Goal: Task Accomplishment & Management: Manage account settings

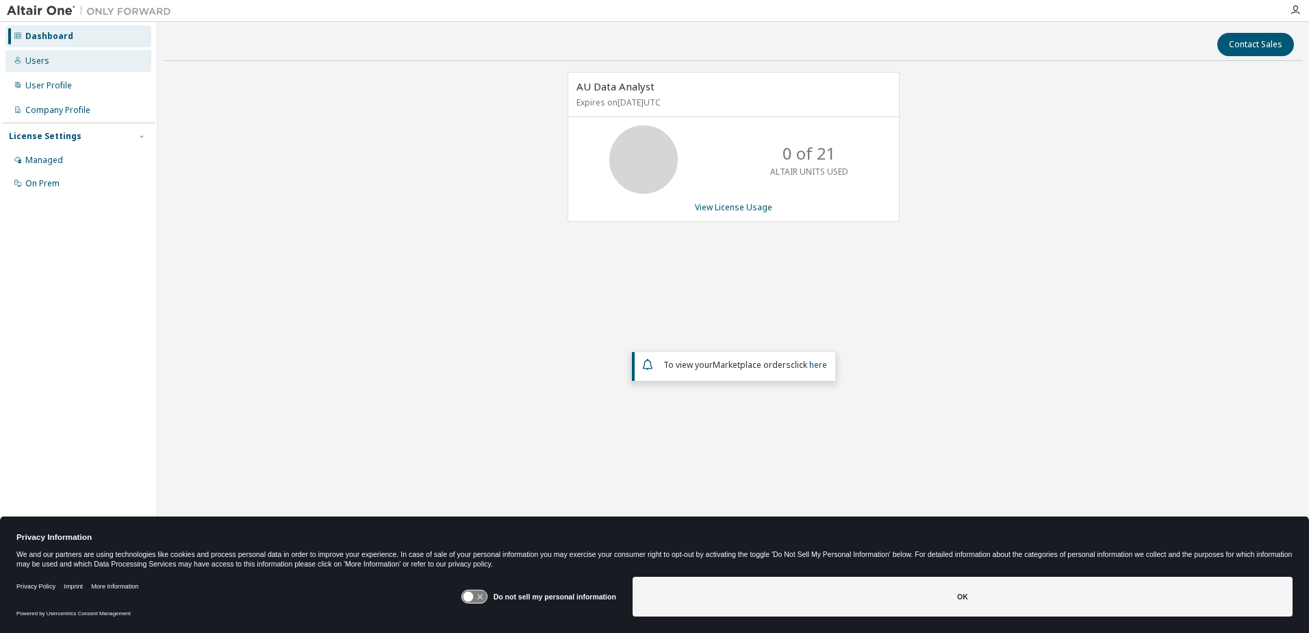
click at [97, 63] on div "Users" at bounding box center [78, 61] width 146 height 22
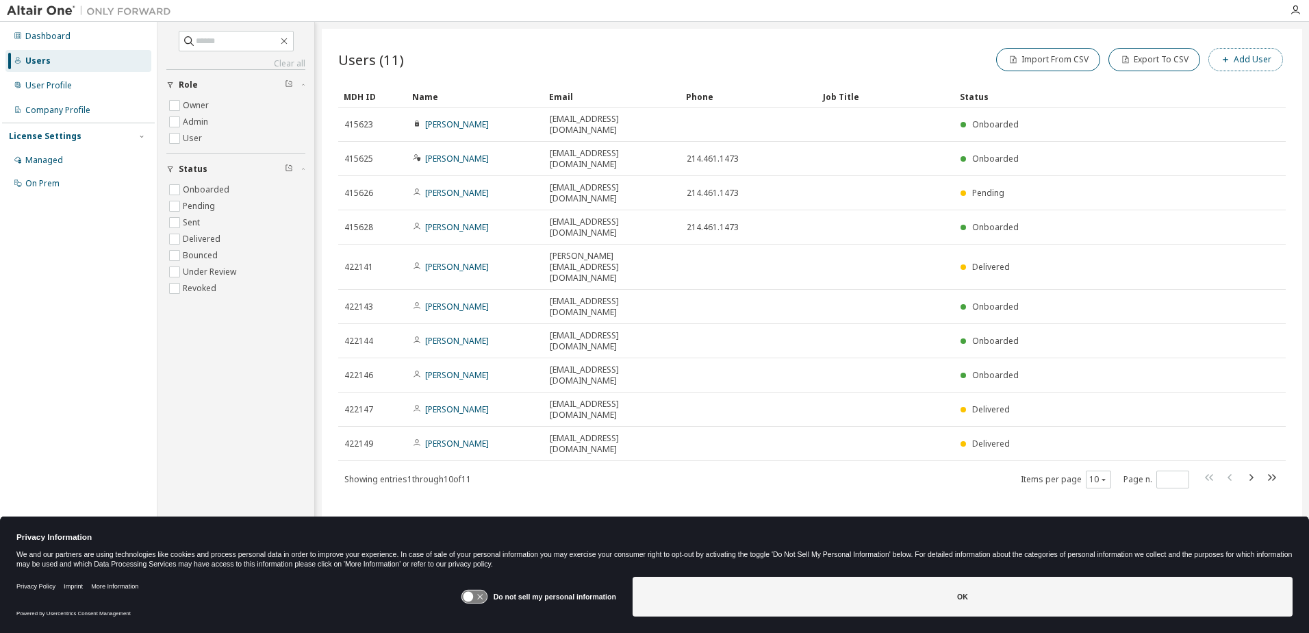
click at [1247, 58] on button "Add User" at bounding box center [1245, 59] width 75 height 23
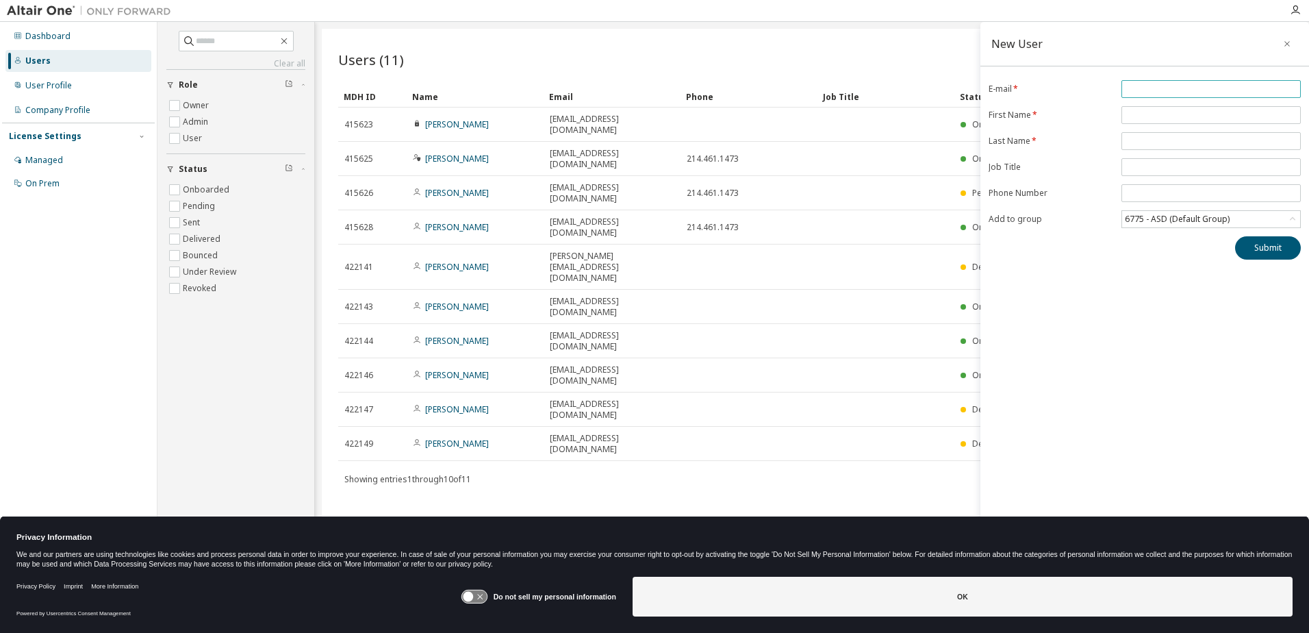
click at [1191, 89] on input "email" at bounding box center [1211, 89] width 173 height 11
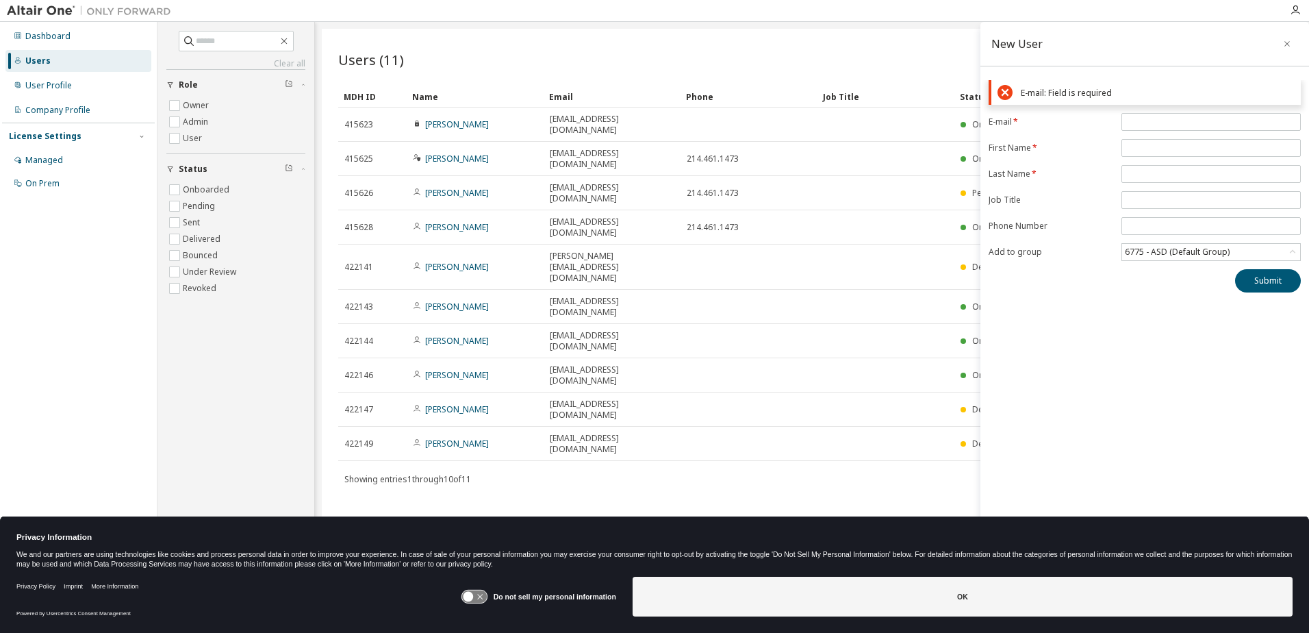
drag, startPoint x: 1177, startPoint y: 127, endPoint x: 1167, endPoint y: 133, distance: 11.0
click at [1177, 127] on span at bounding box center [1210, 122] width 179 height 18
click at [1151, 125] on input "email" at bounding box center [1211, 121] width 173 height 11
type input "**********"
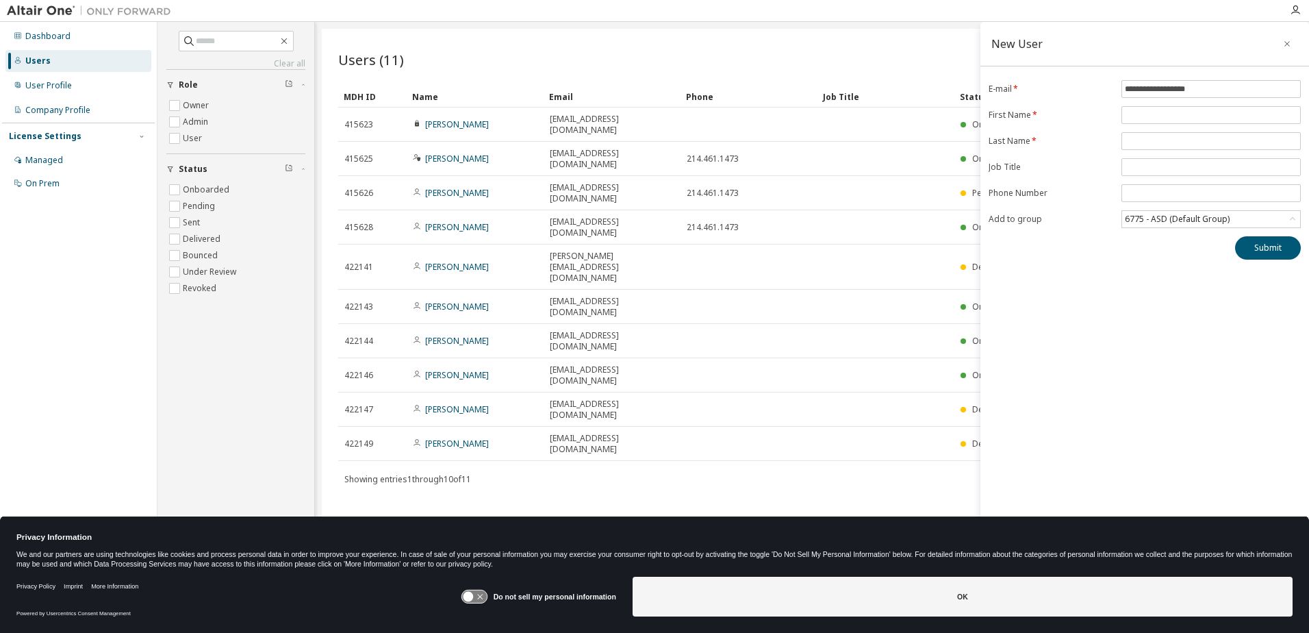
click at [1152, 125] on form "**********" at bounding box center [1145, 154] width 312 height 148
click at [1150, 123] on span at bounding box center [1210, 115] width 179 height 18
click at [1150, 118] on input "text" at bounding box center [1211, 115] width 173 height 11
type input "****"
click at [1152, 137] on input "text" at bounding box center [1211, 141] width 173 height 11
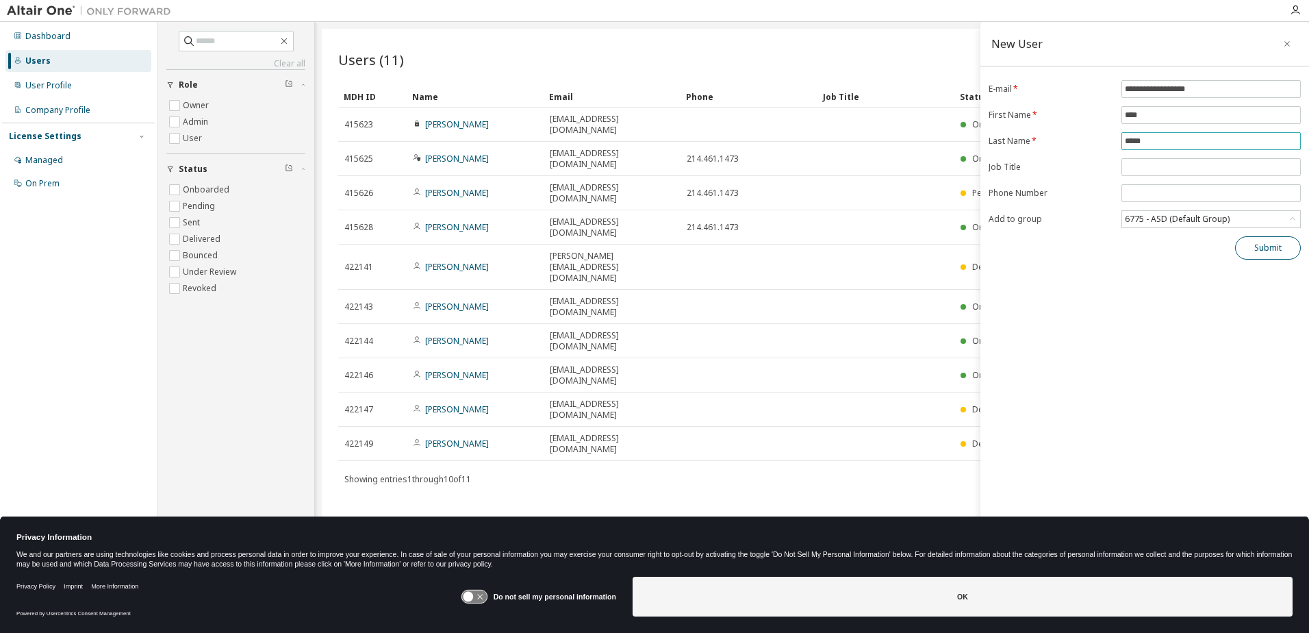
type input "*****"
click at [1262, 251] on button "Submit" at bounding box center [1268, 247] width 66 height 23
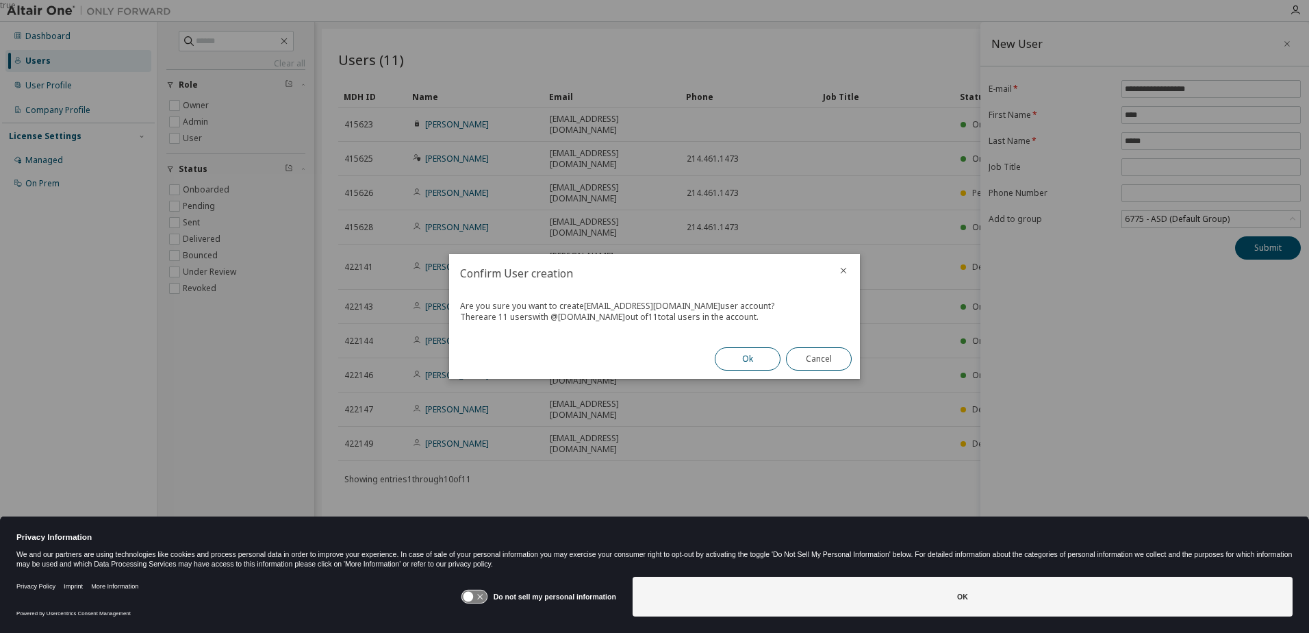
click at [760, 360] on button "Ok" at bounding box center [748, 358] width 66 height 23
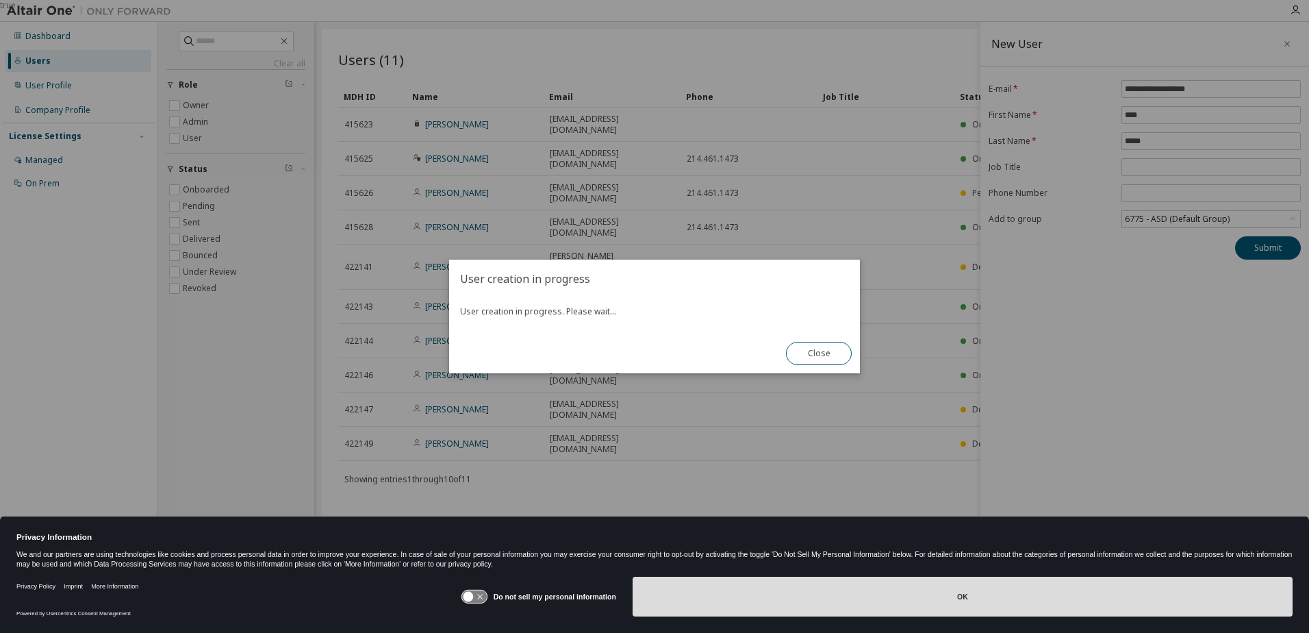
click at [953, 597] on button "OK" at bounding box center [963, 596] width 660 height 40
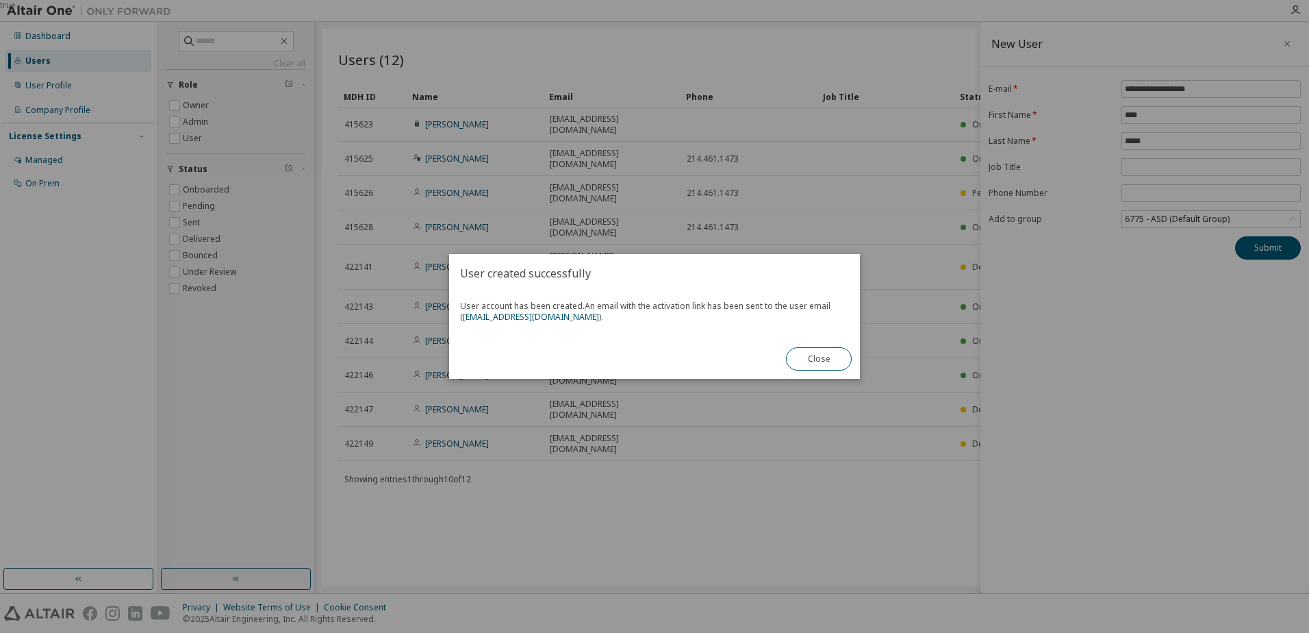
click at [944, 351] on div "true" at bounding box center [654, 316] width 1309 height 633
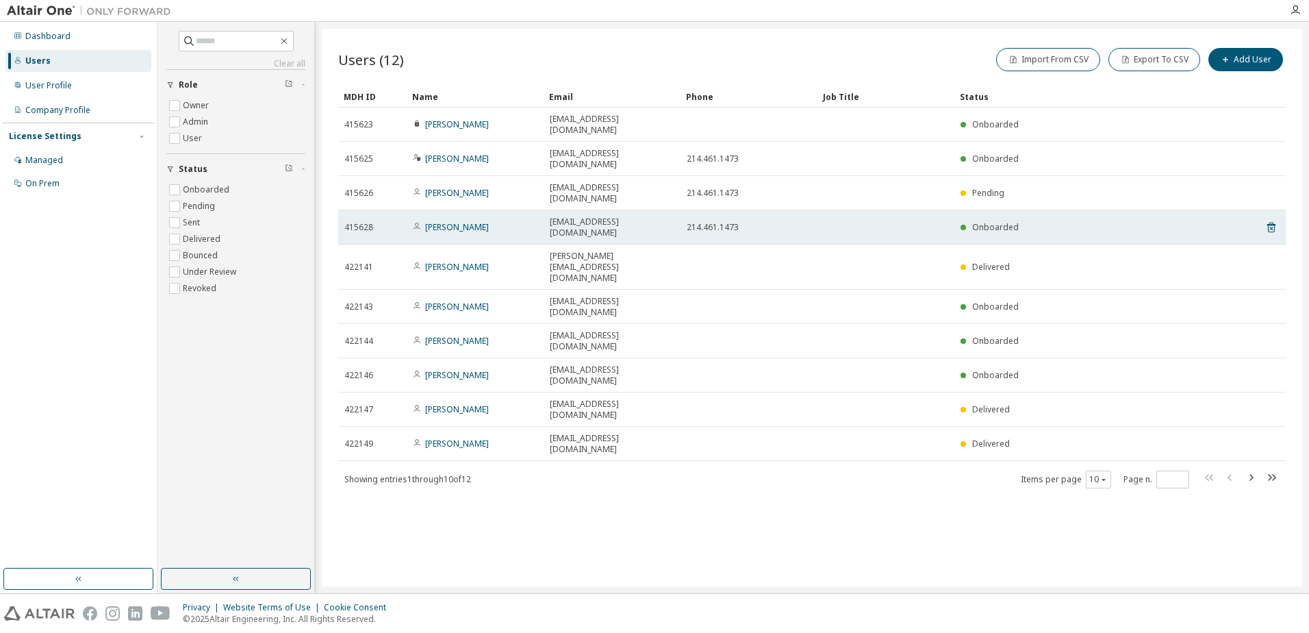
click at [1283, 210] on tr "415628 [PERSON_NAME] [PERSON_NAME][EMAIL_ADDRESS][DOMAIN_NAME] 214.461.1473 Onb…" at bounding box center [812, 227] width 948 height 34
click at [1275, 223] on icon at bounding box center [1271, 228] width 8 height 10
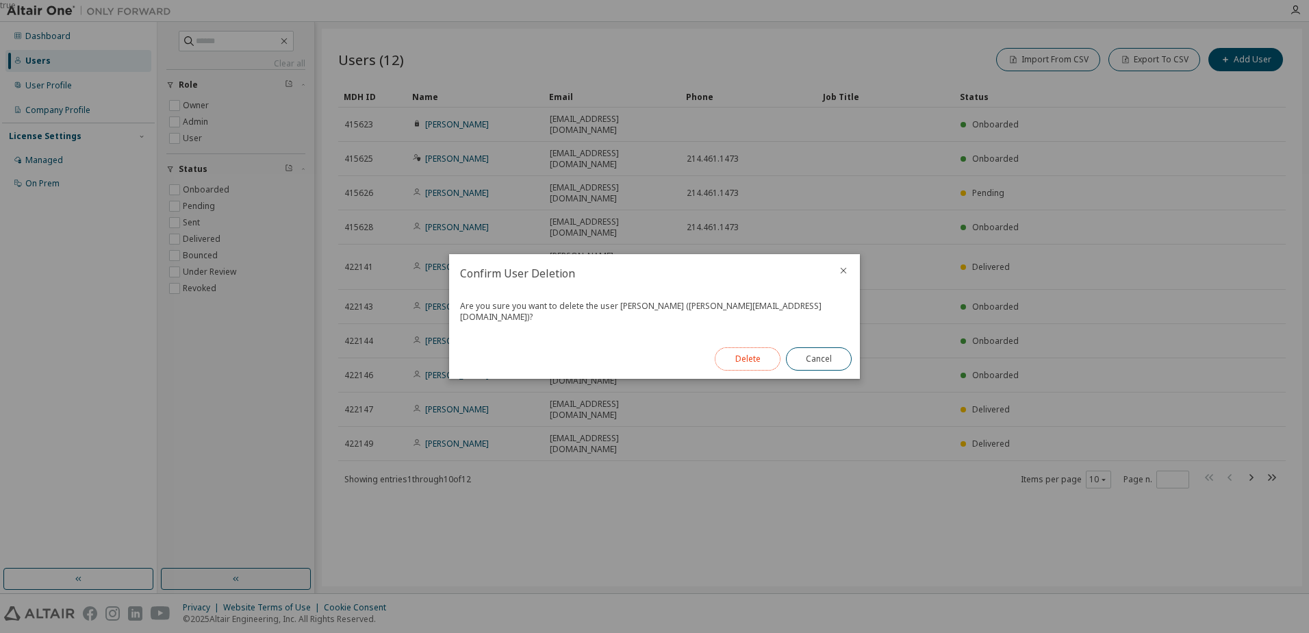
click at [752, 358] on button "Delete" at bounding box center [748, 358] width 66 height 23
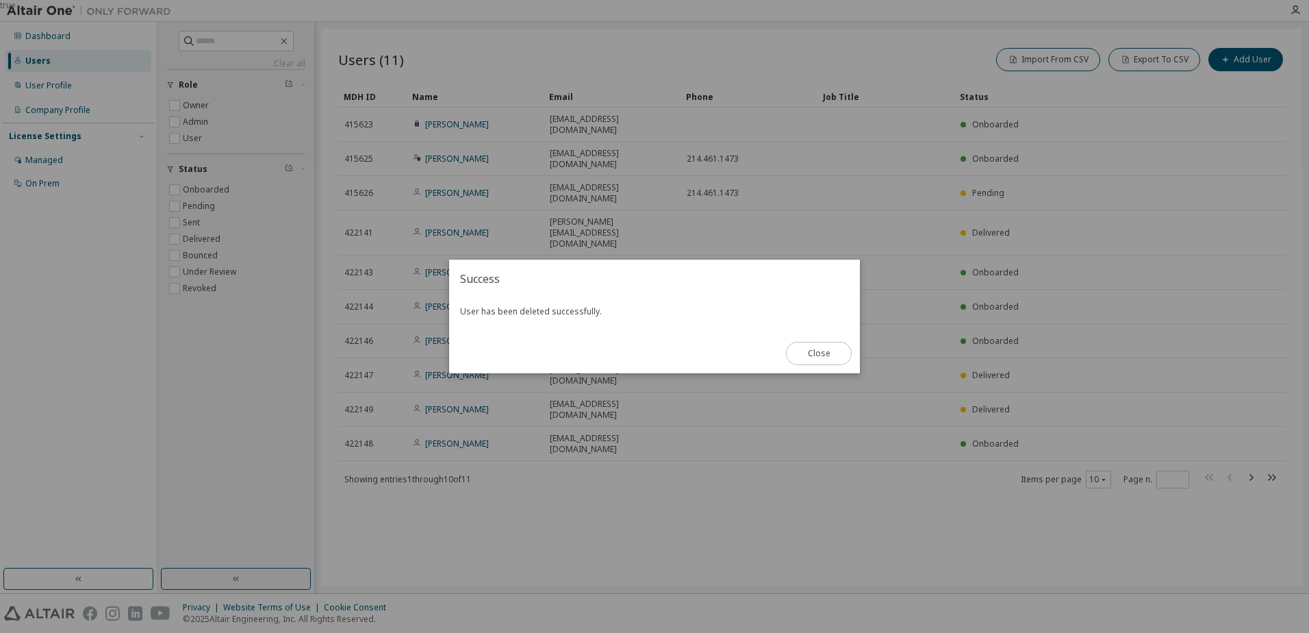
click at [827, 351] on button "Close" at bounding box center [819, 353] width 66 height 23
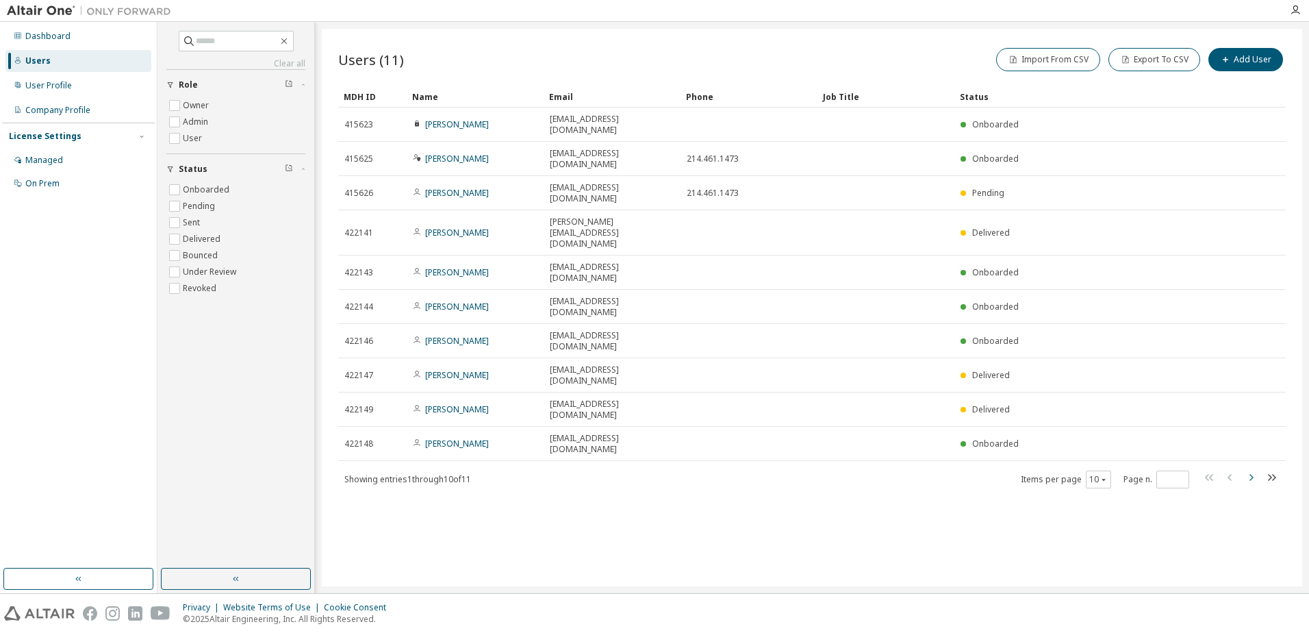
click at [1249, 469] on icon "button" at bounding box center [1251, 477] width 16 height 16
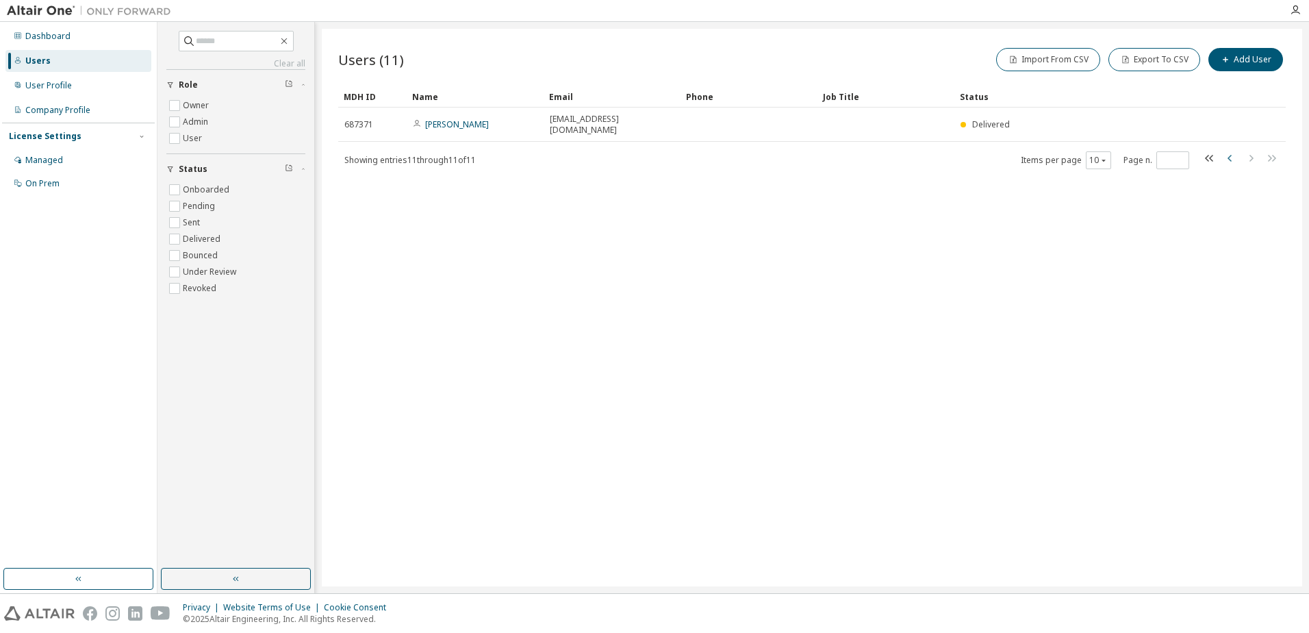
click at [1229, 155] on icon "button" at bounding box center [1230, 158] width 4 height 7
type input "*"
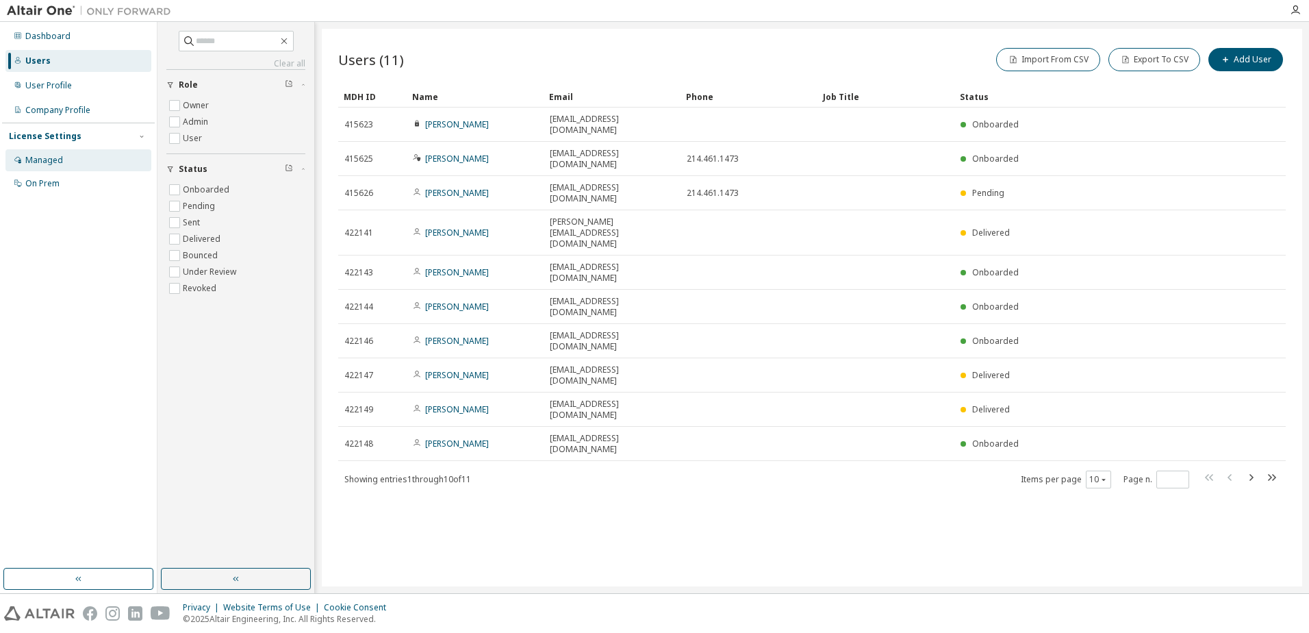
click at [86, 155] on div "Managed" at bounding box center [78, 160] width 146 height 22
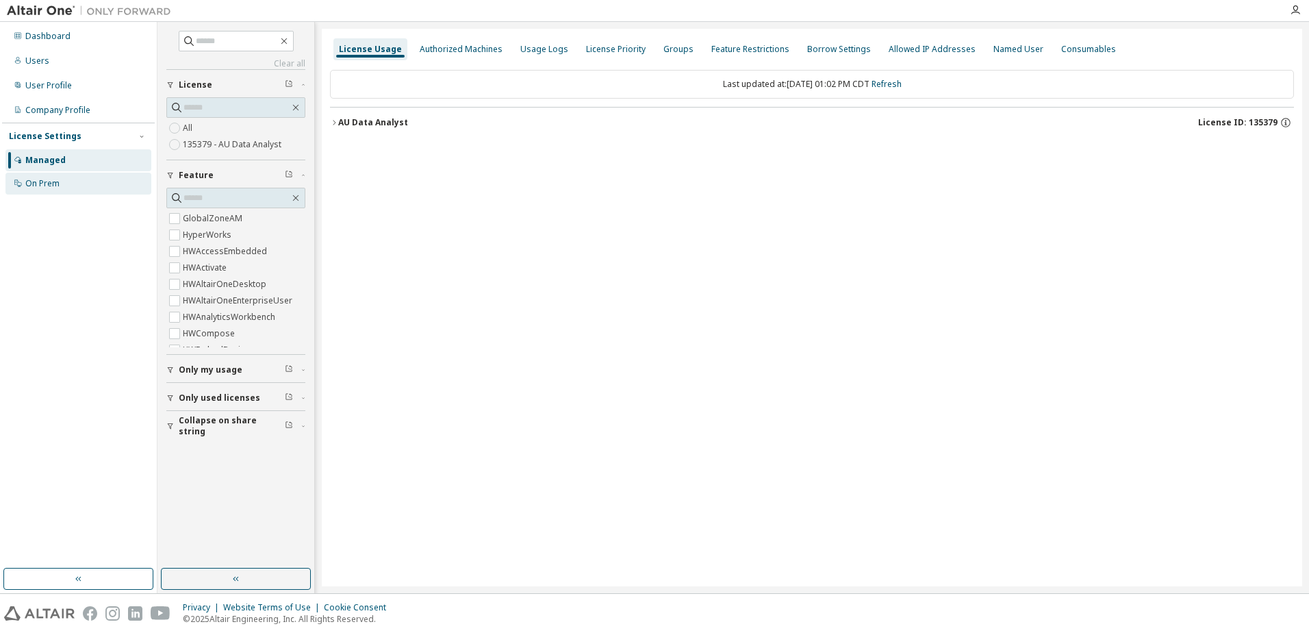
click at [80, 186] on div "On Prem" at bounding box center [78, 184] width 146 height 22
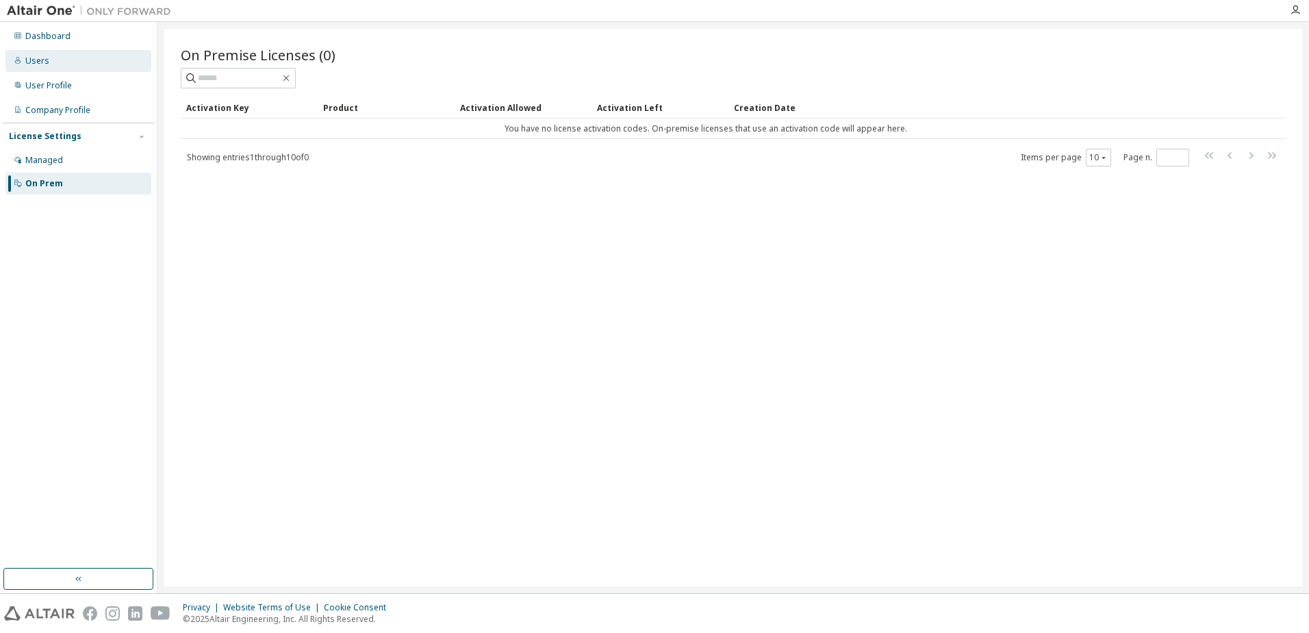
click at [87, 54] on div "Users" at bounding box center [78, 61] width 146 height 22
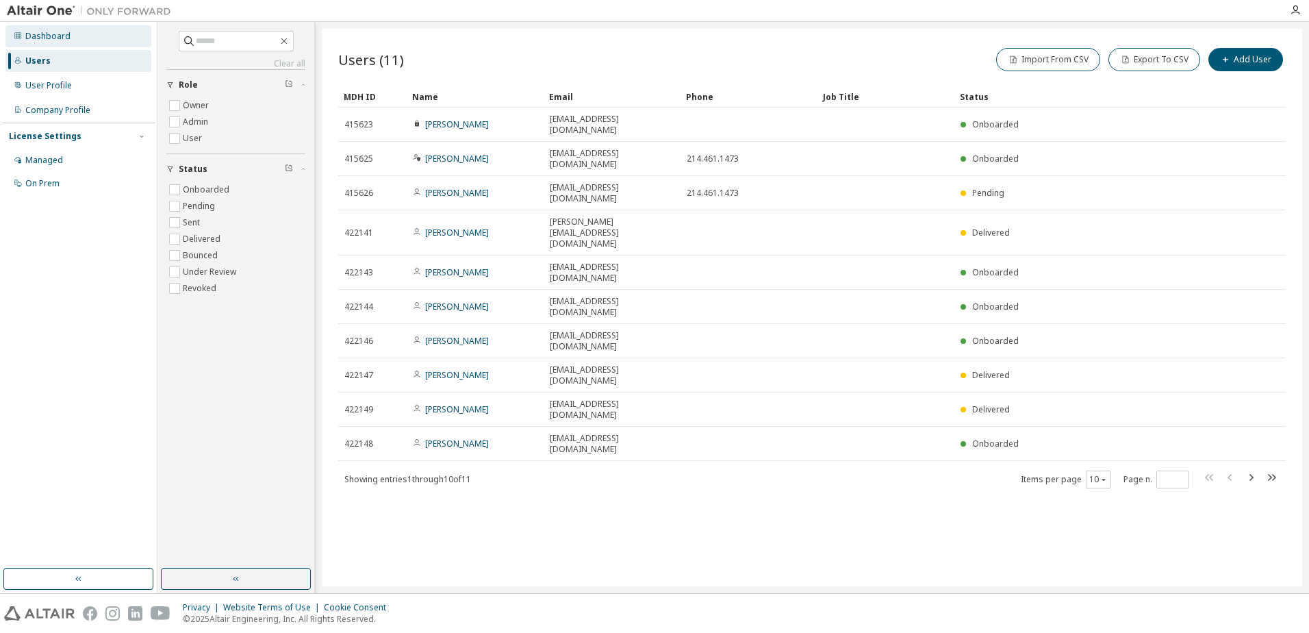
click at [88, 39] on div "Dashboard" at bounding box center [78, 36] width 146 height 22
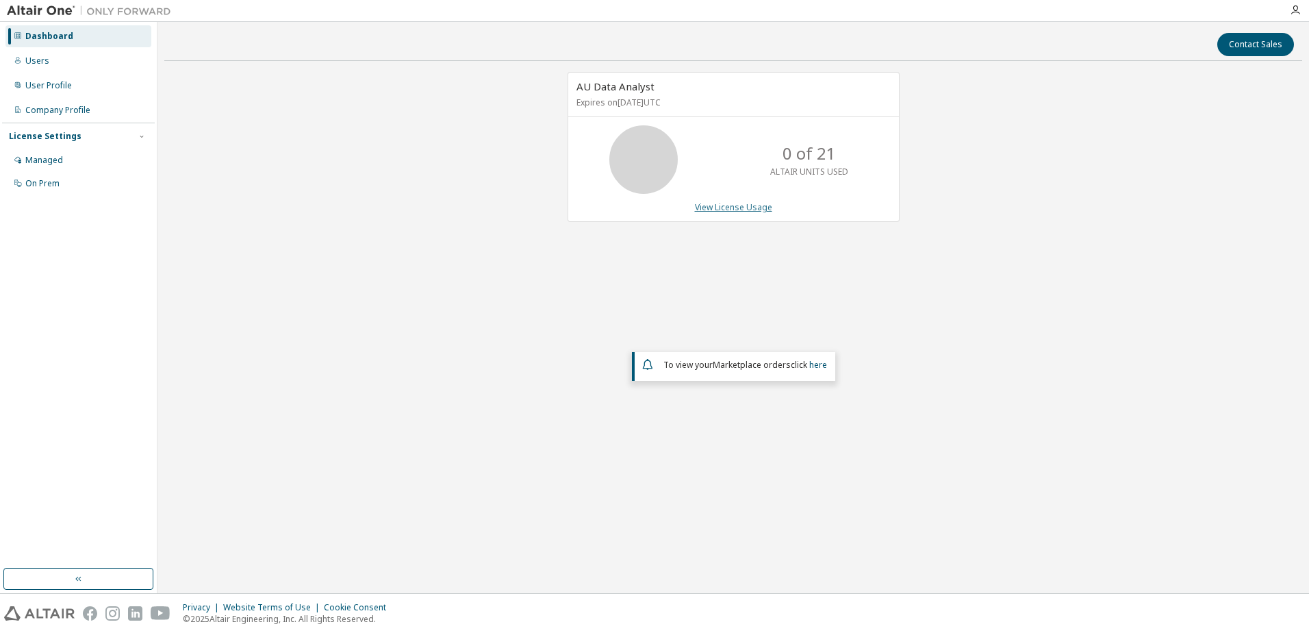
click at [721, 207] on link "View License Usage" at bounding box center [733, 207] width 77 height 12
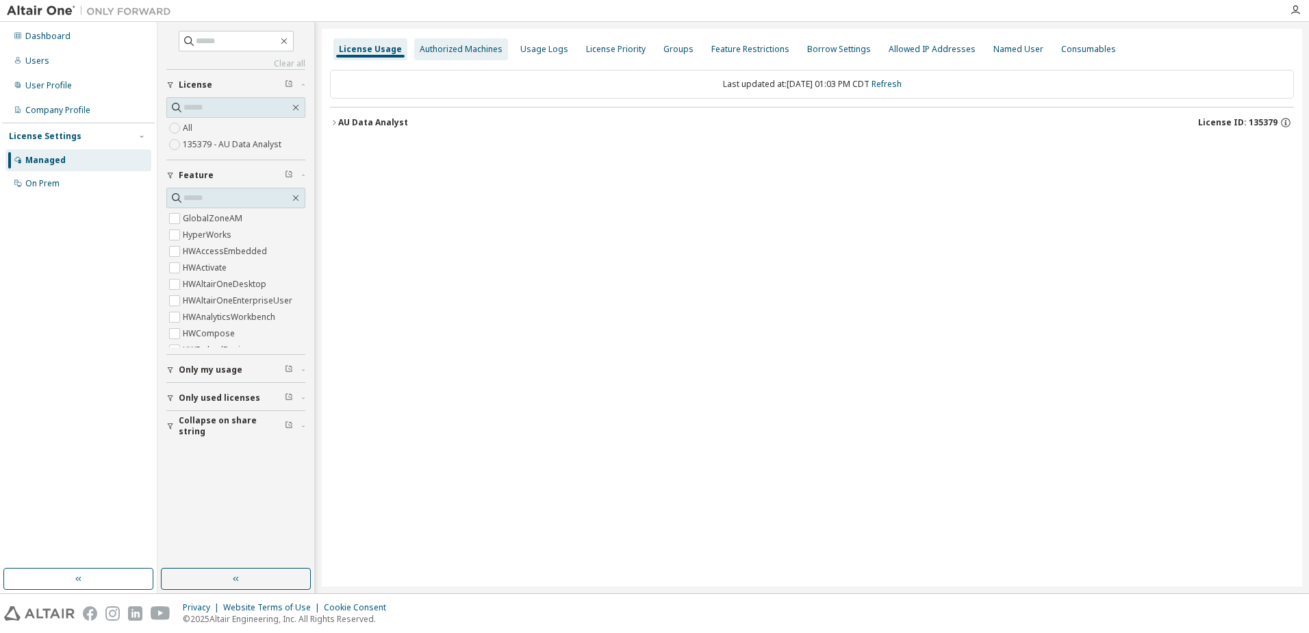
click at [477, 49] on div "Authorized Machines" at bounding box center [461, 49] width 83 height 11
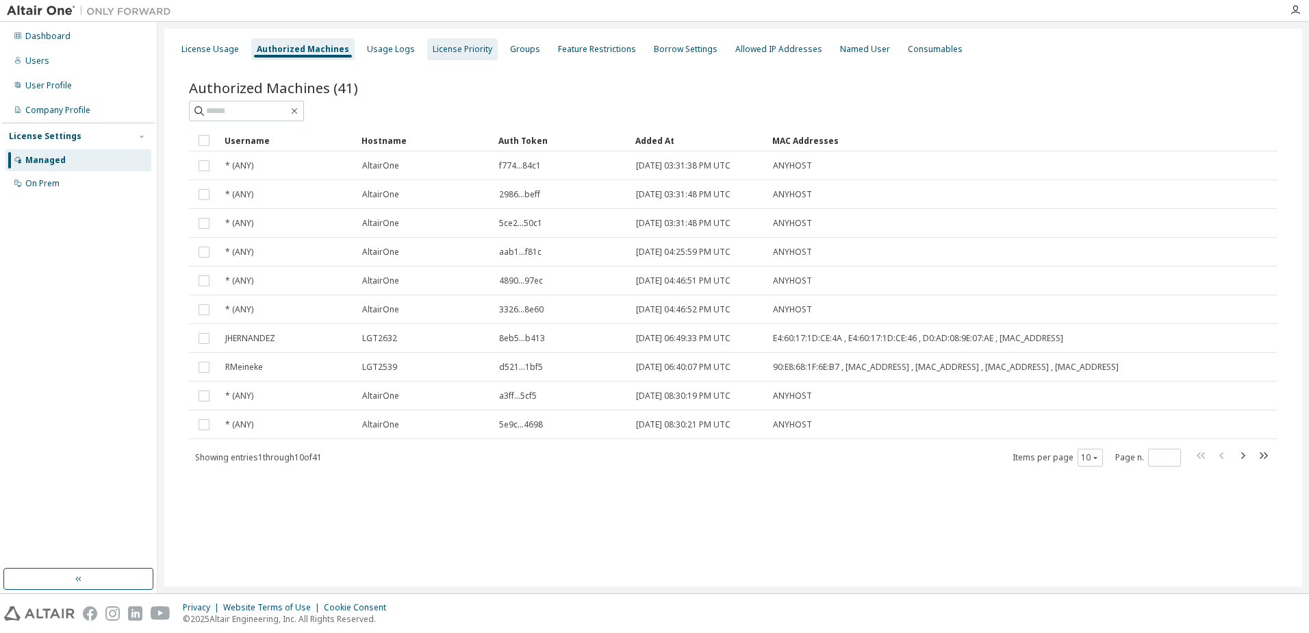
click at [468, 52] on div "License Priority" at bounding box center [463, 49] width 60 height 11
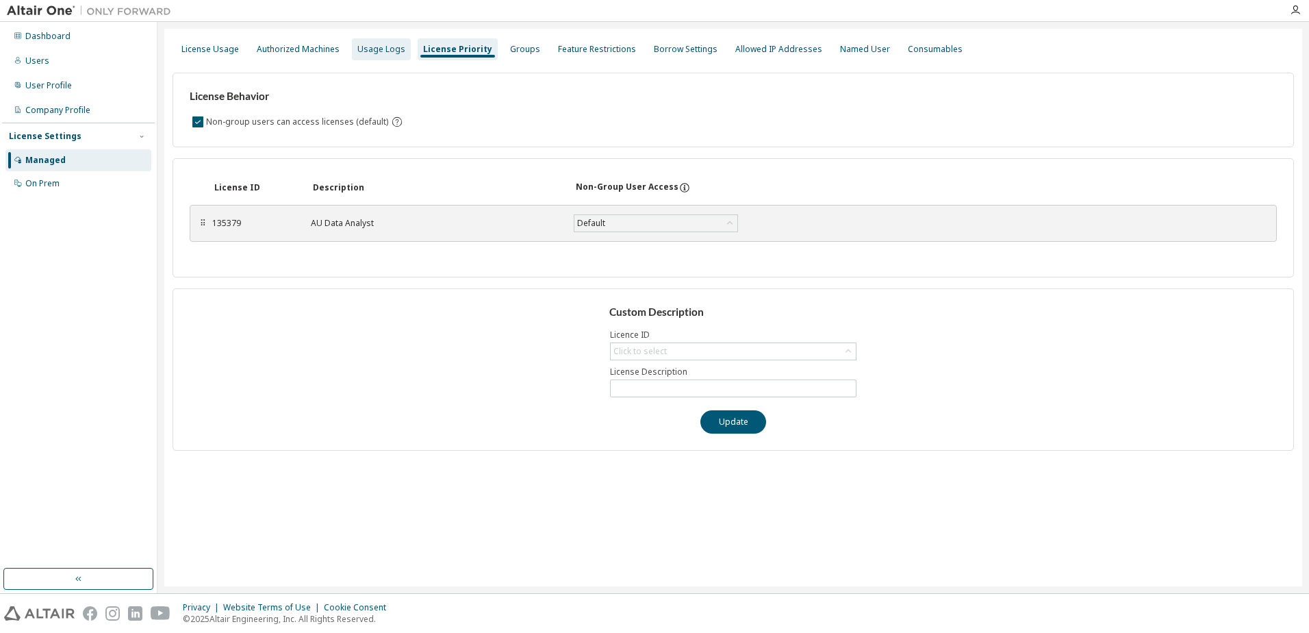
click at [379, 50] on div "Usage Logs" at bounding box center [381, 49] width 48 height 11
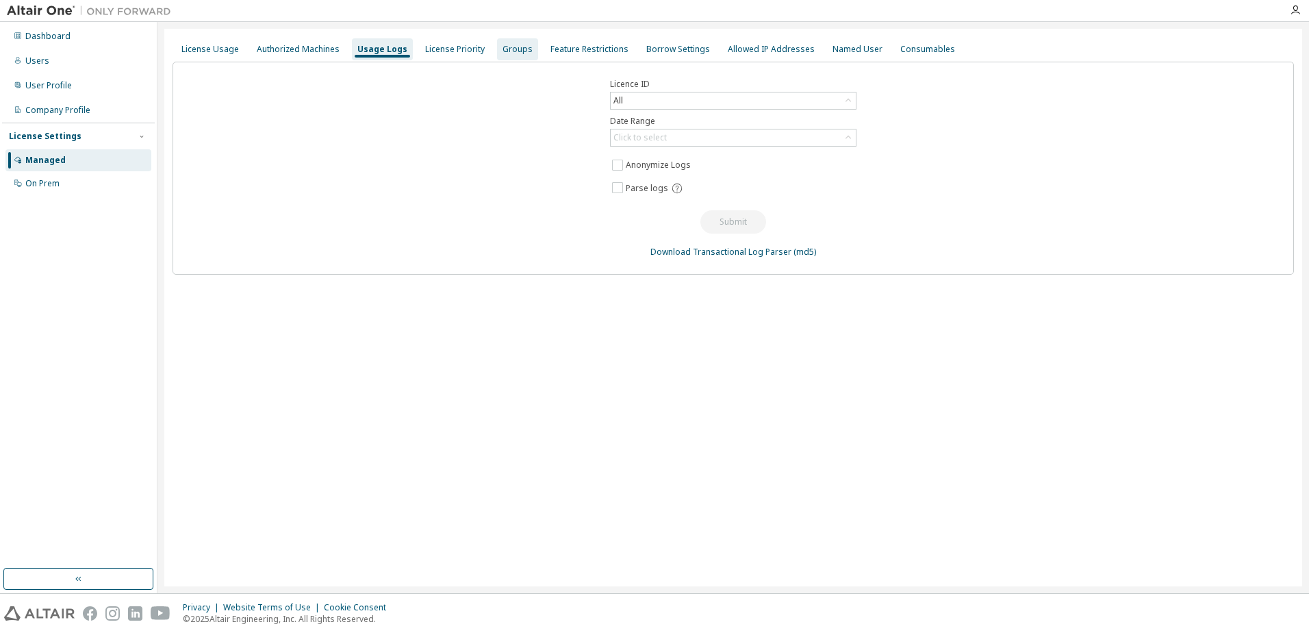
click at [526, 48] on div "Groups" at bounding box center [517, 49] width 41 height 22
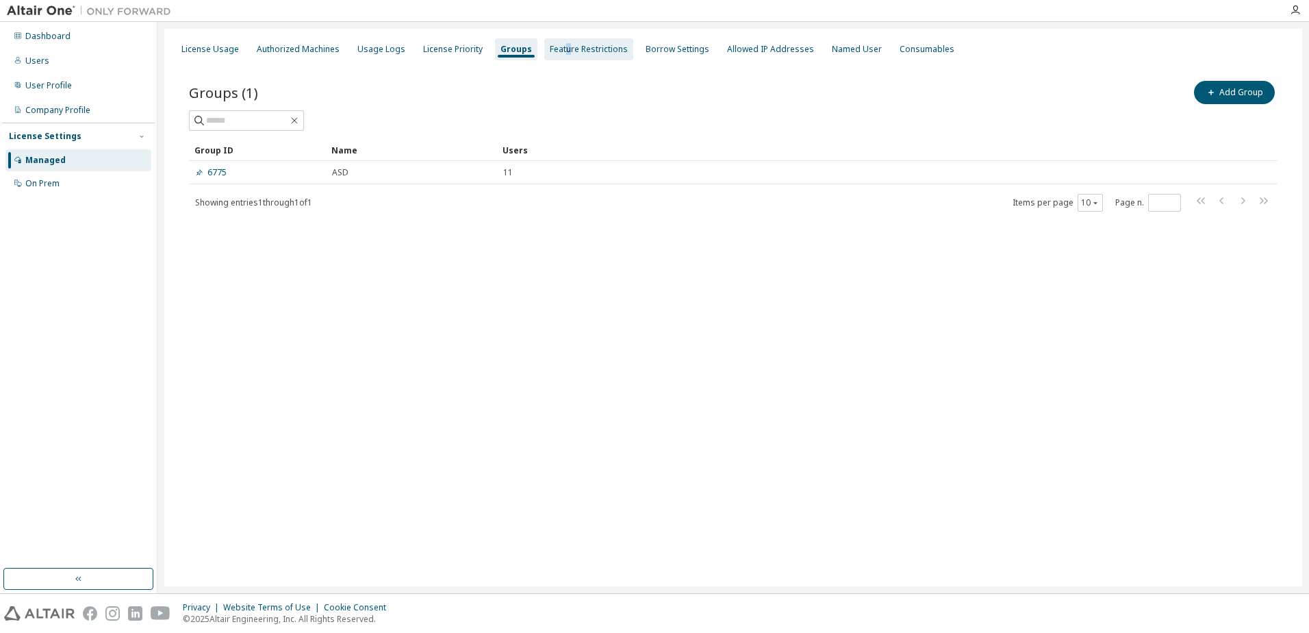
click at [559, 49] on div "Feature Restrictions" at bounding box center [589, 49] width 78 height 11
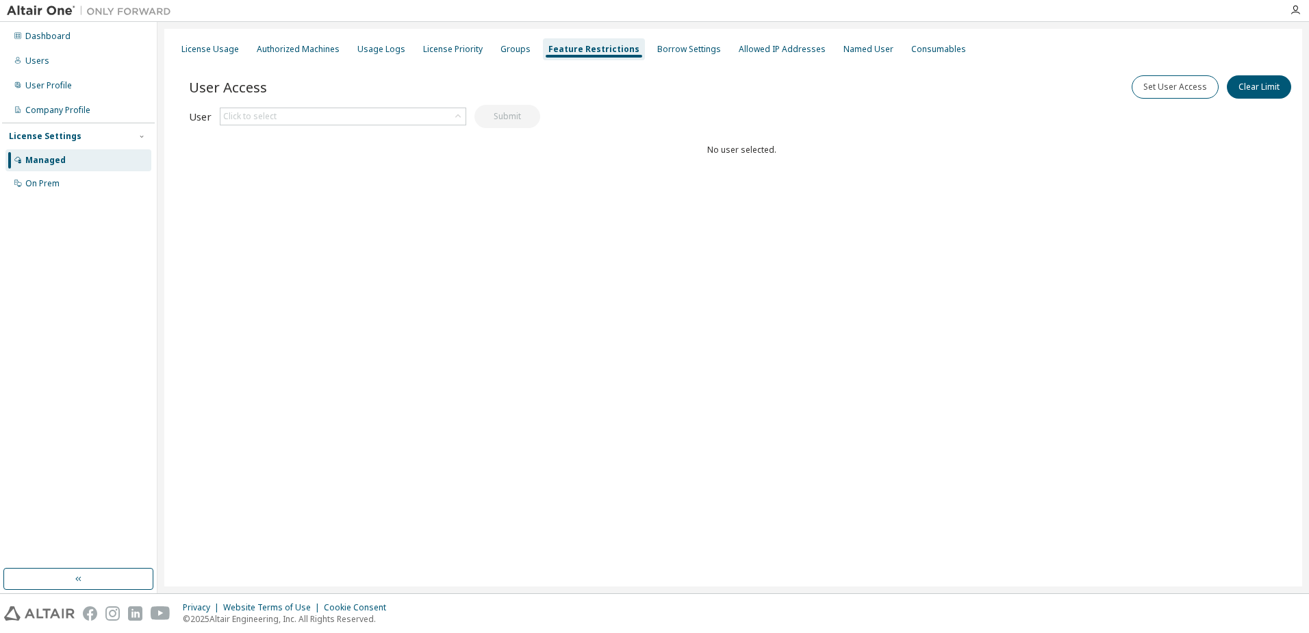
drag, startPoint x: 559, startPoint y: 49, endPoint x: 796, endPoint y: 69, distance: 237.7
click at [796, 69] on div "User Access Set User Access Clear Limit Clear Load Save Save As Field Operator …" at bounding box center [741, 144] width 1105 height 164
click at [290, 51] on div "Authorized Machines" at bounding box center [298, 49] width 83 height 11
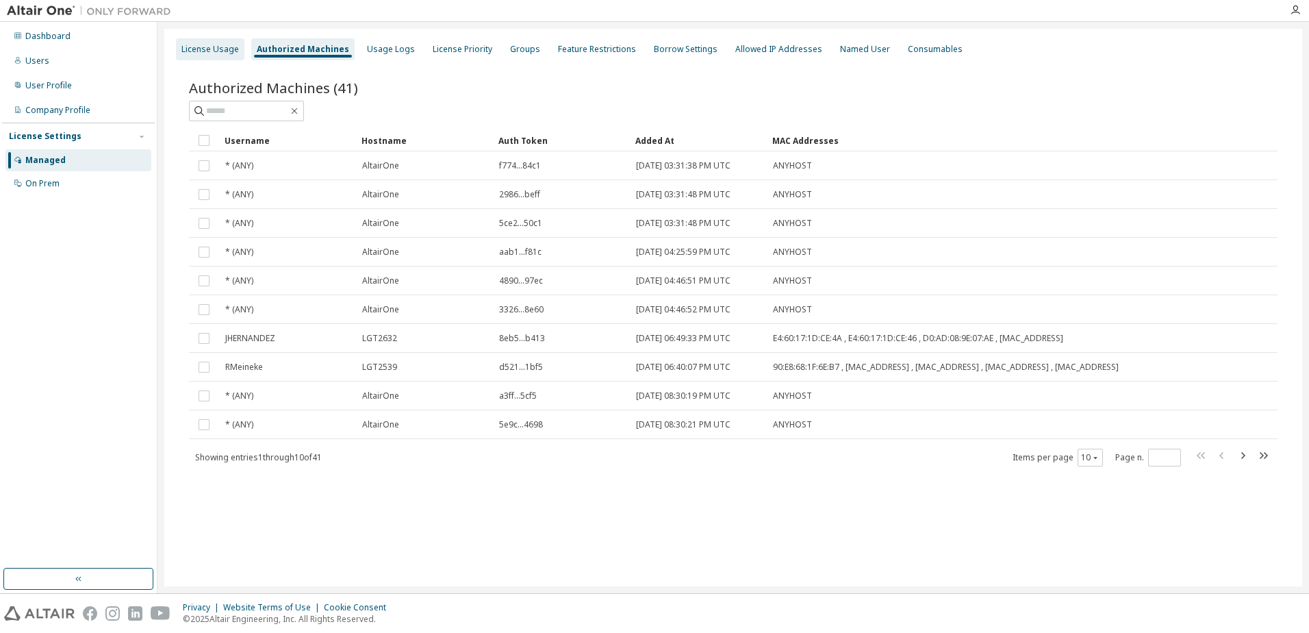
click at [218, 55] on div "License Usage" at bounding box center [210, 49] width 68 height 22
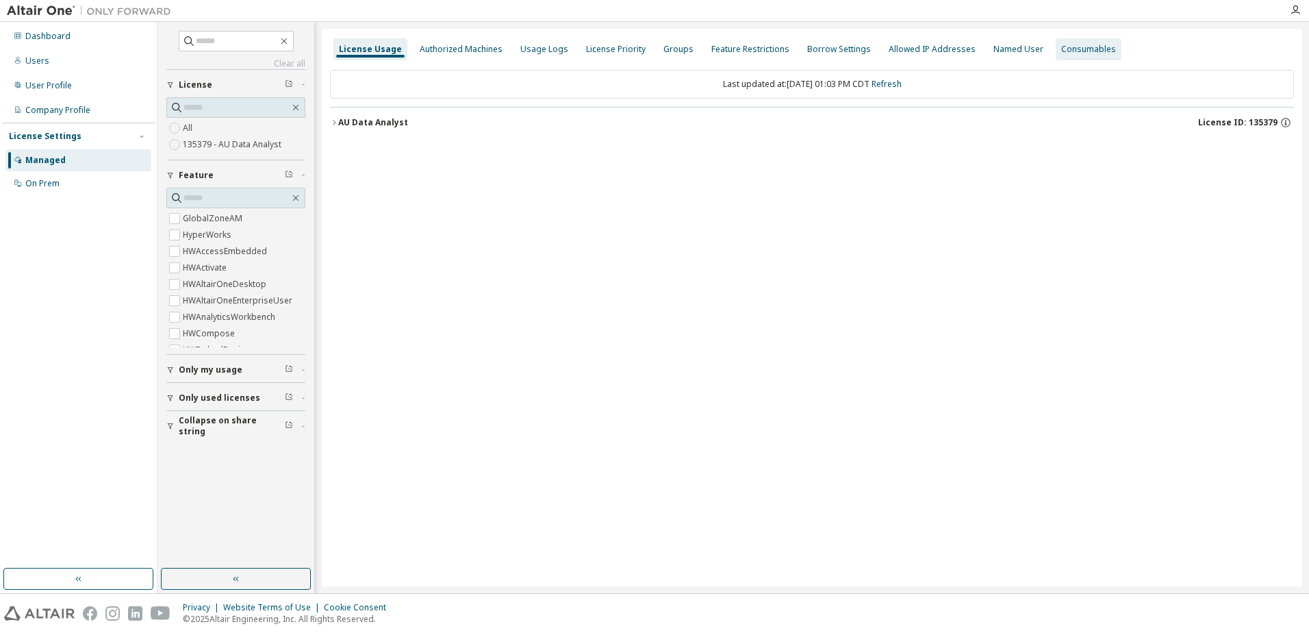
click at [1061, 51] on div "Consumables" at bounding box center [1088, 49] width 55 height 11
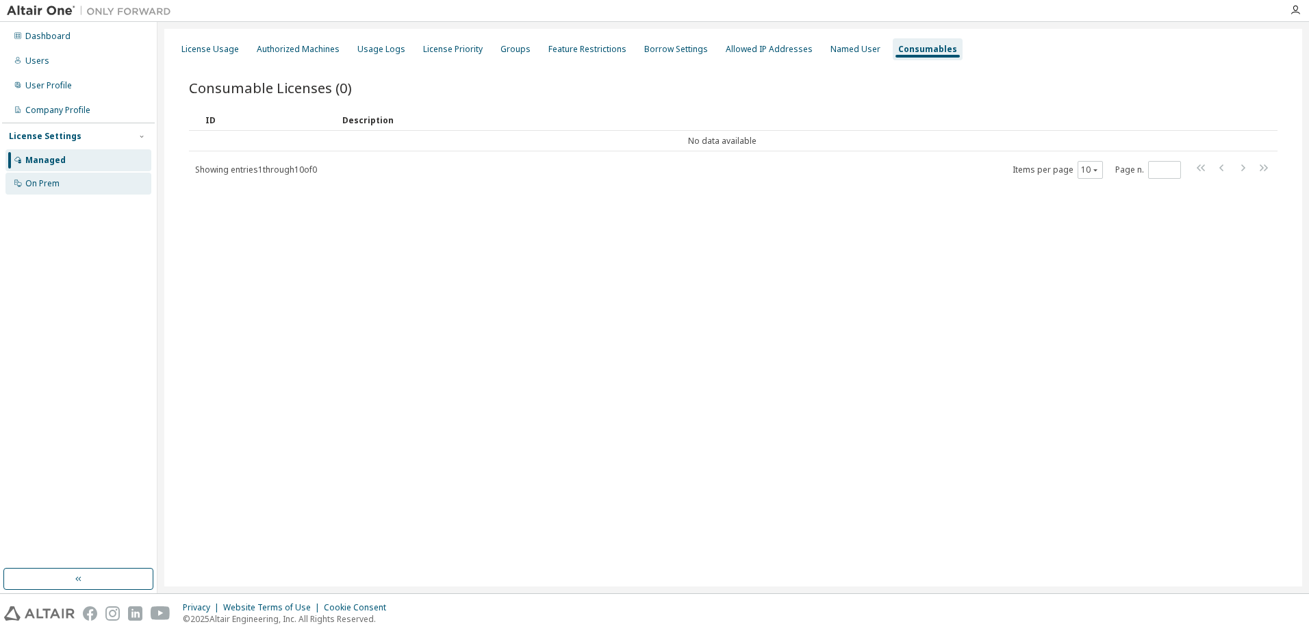
click at [84, 186] on div "On Prem" at bounding box center [78, 184] width 146 height 22
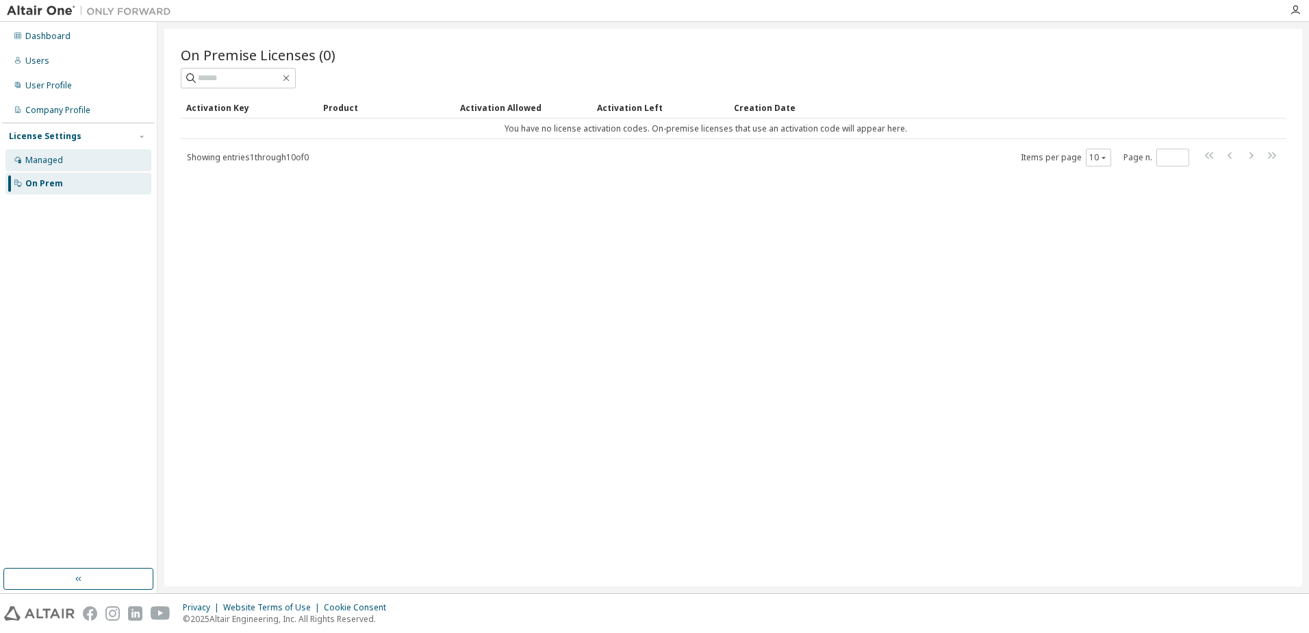
click at [84, 166] on div "Managed" at bounding box center [78, 160] width 146 height 22
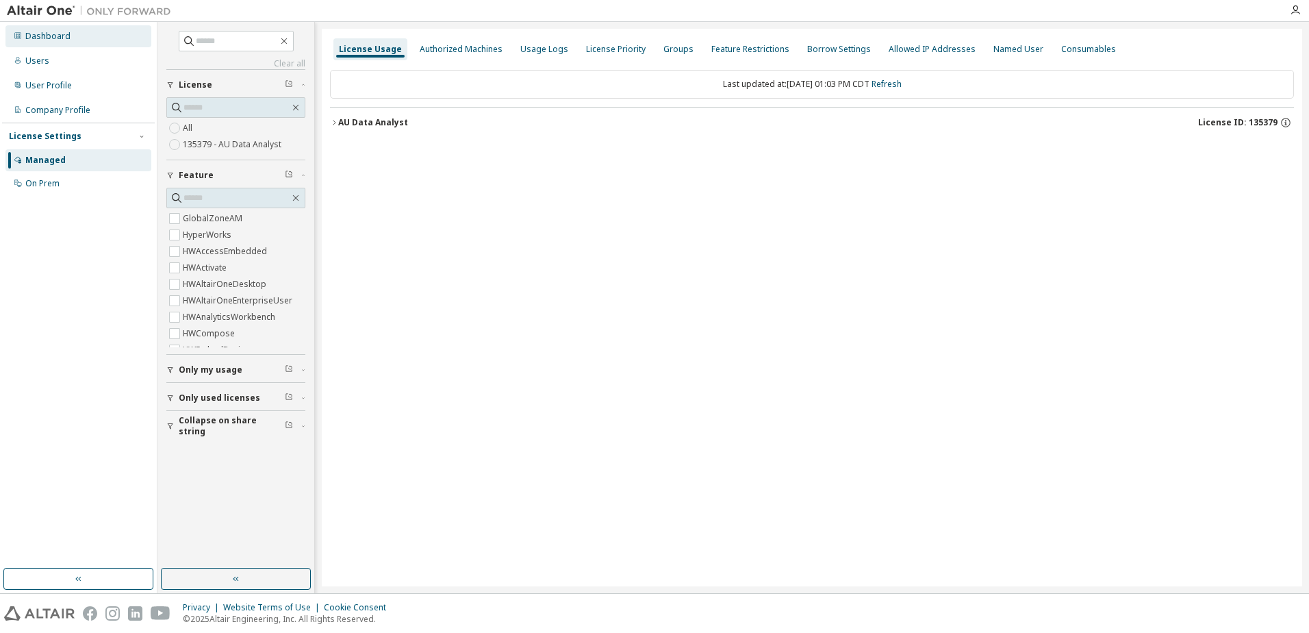
click at [82, 36] on div "Dashboard" at bounding box center [78, 36] width 146 height 22
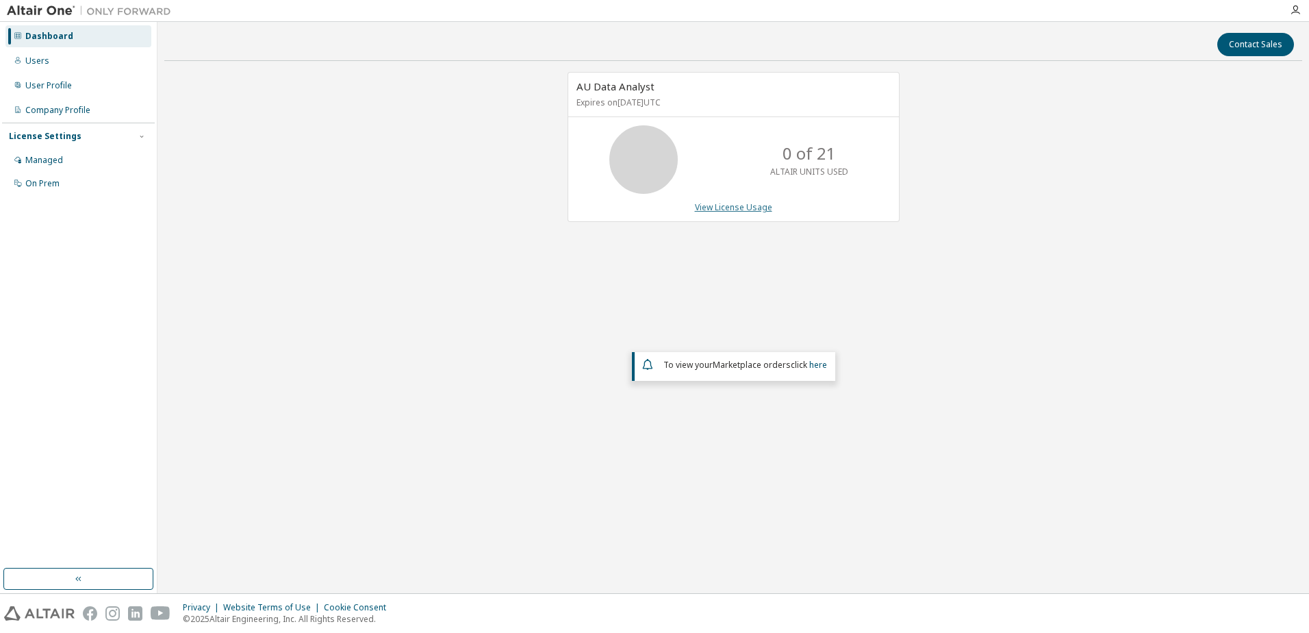
click at [735, 208] on link "View License Usage" at bounding box center [733, 207] width 77 height 12
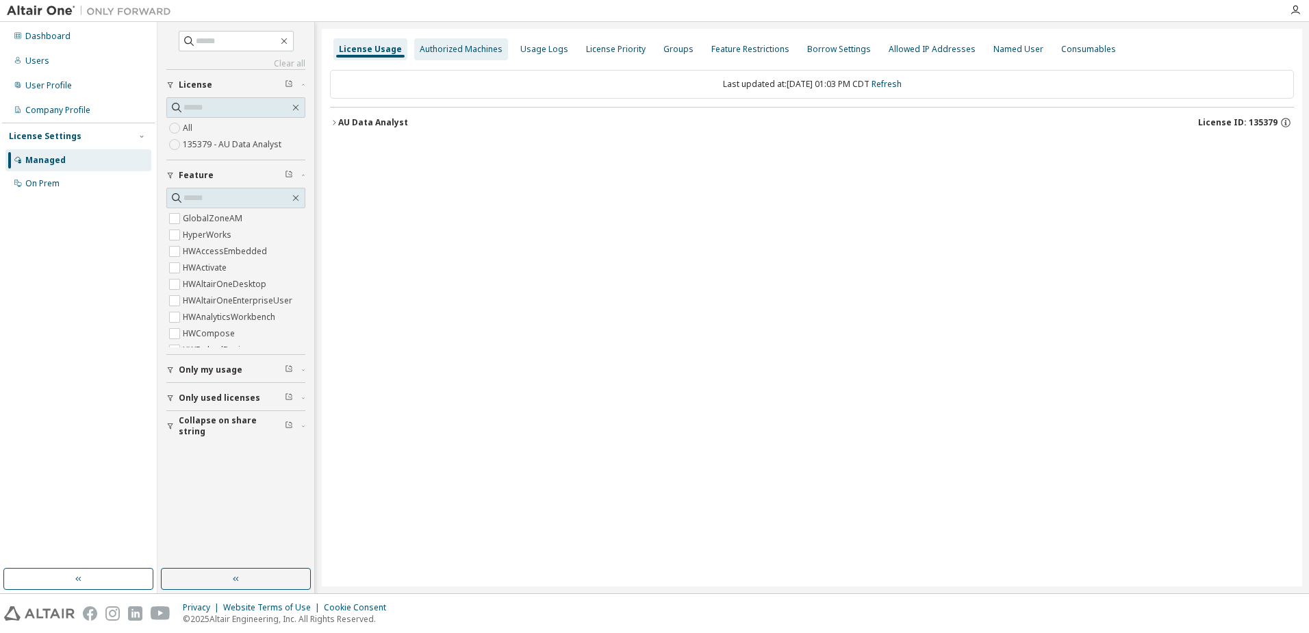
click at [446, 45] on div "Authorized Machines" at bounding box center [461, 49] width 83 height 11
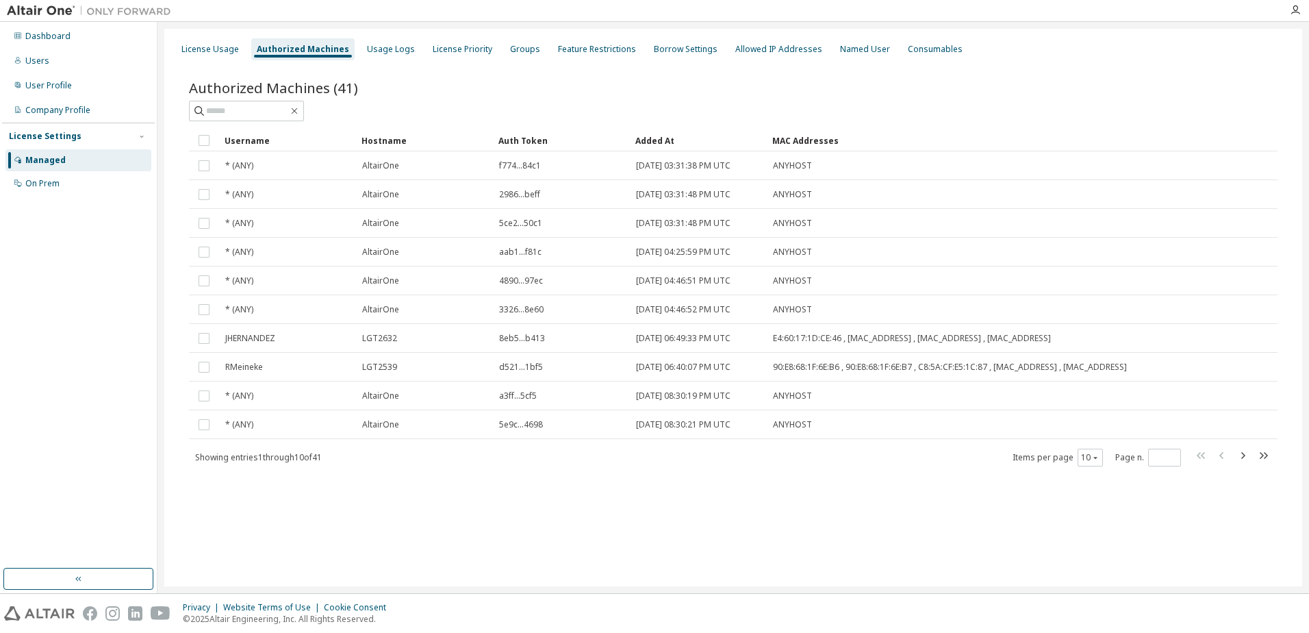
click at [1239, 464] on icon "button" at bounding box center [1242, 455] width 16 height 16
click at [1239, 463] on icon "button" at bounding box center [1242, 455] width 16 height 16
click at [1217, 457] on icon "button" at bounding box center [1222, 455] width 16 height 16
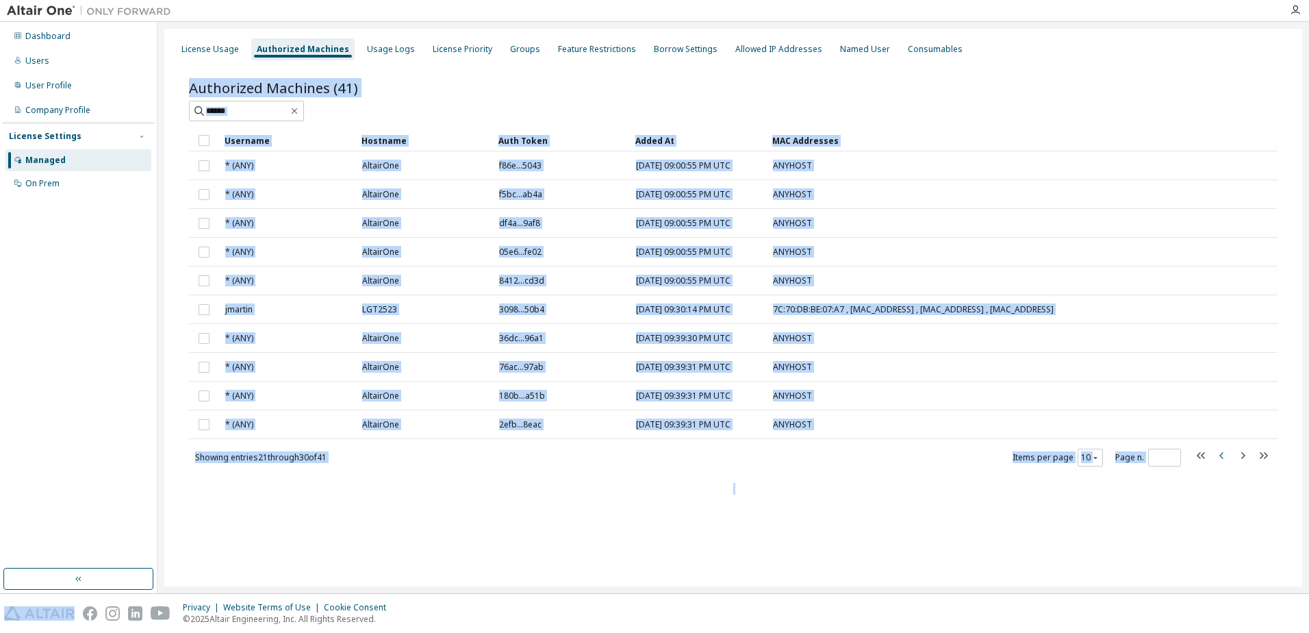
click at [1217, 457] on icon "button" at bounding box center [1222, 455] width 16 height 16
type input "*"
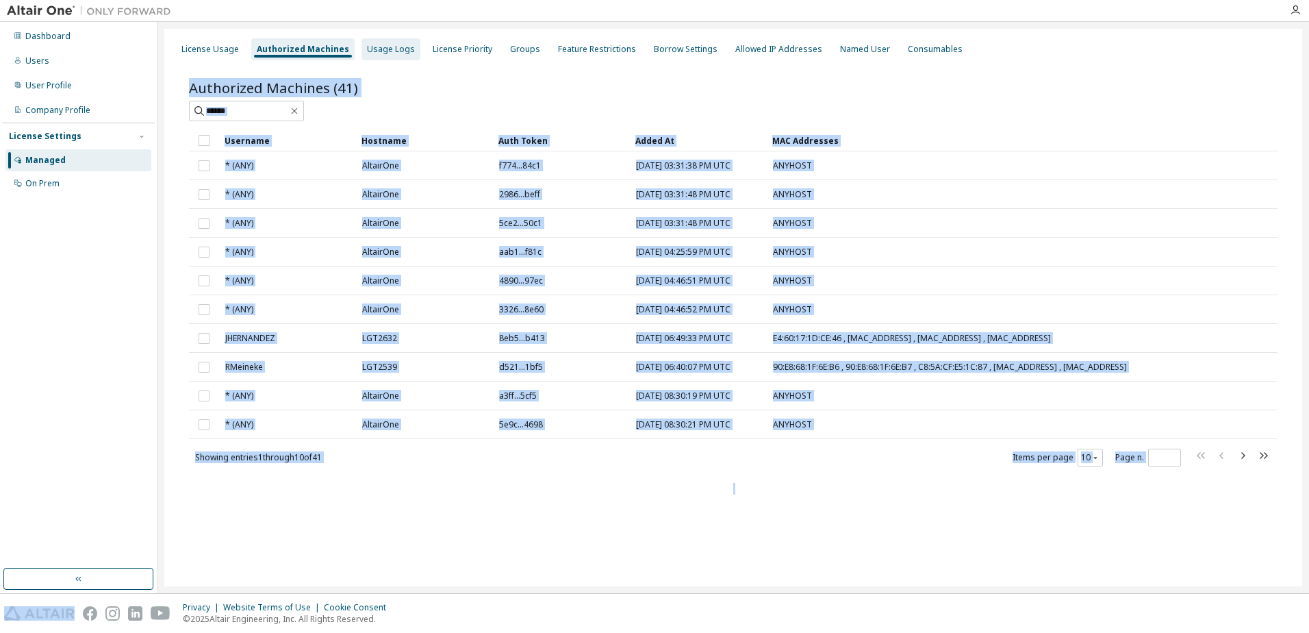
click at [382, 45] on div "Usage Logs" at bounding box center [391, 49] width 48 height 11
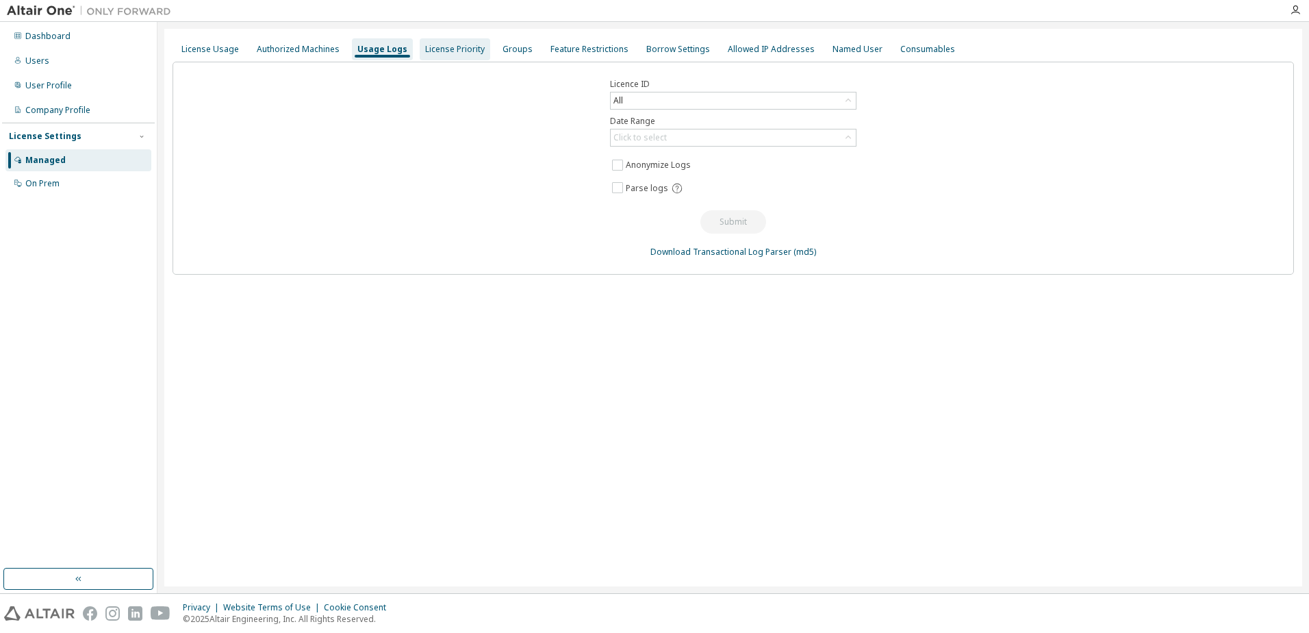
click at [446, 45] on div "License Priority" at bounding box center [455, 49] width 60 height 11
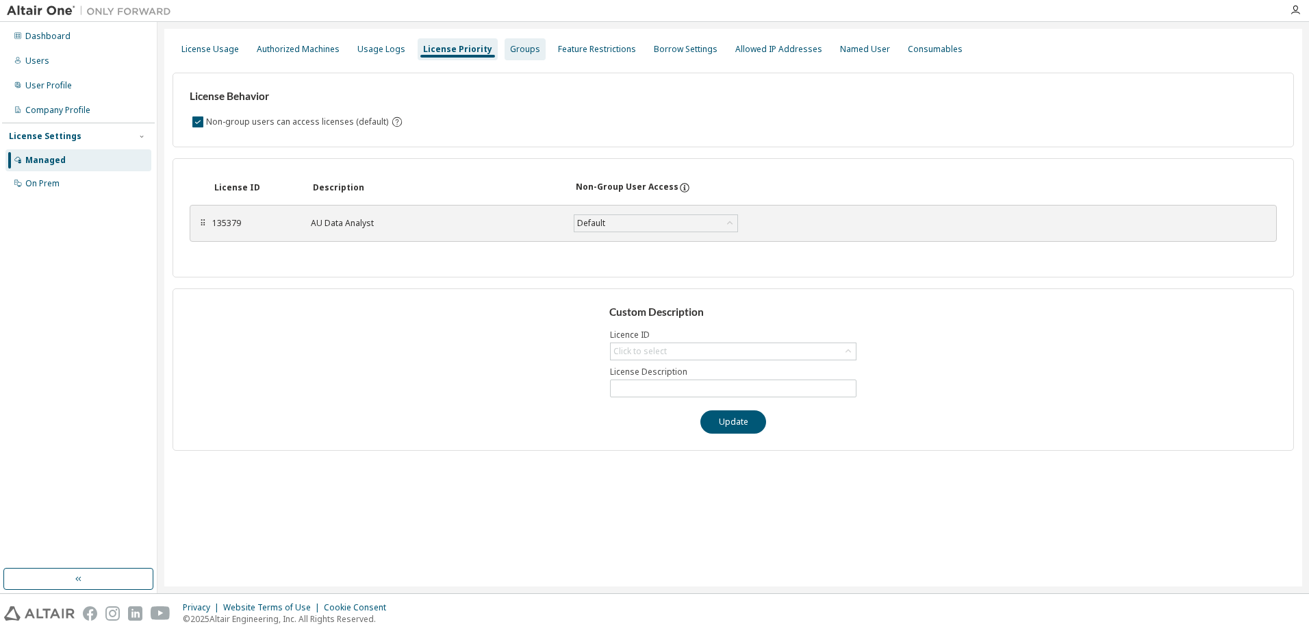
click at [521, 47] on div "Groups" at bounding box center [525, 49] width 30 height 11
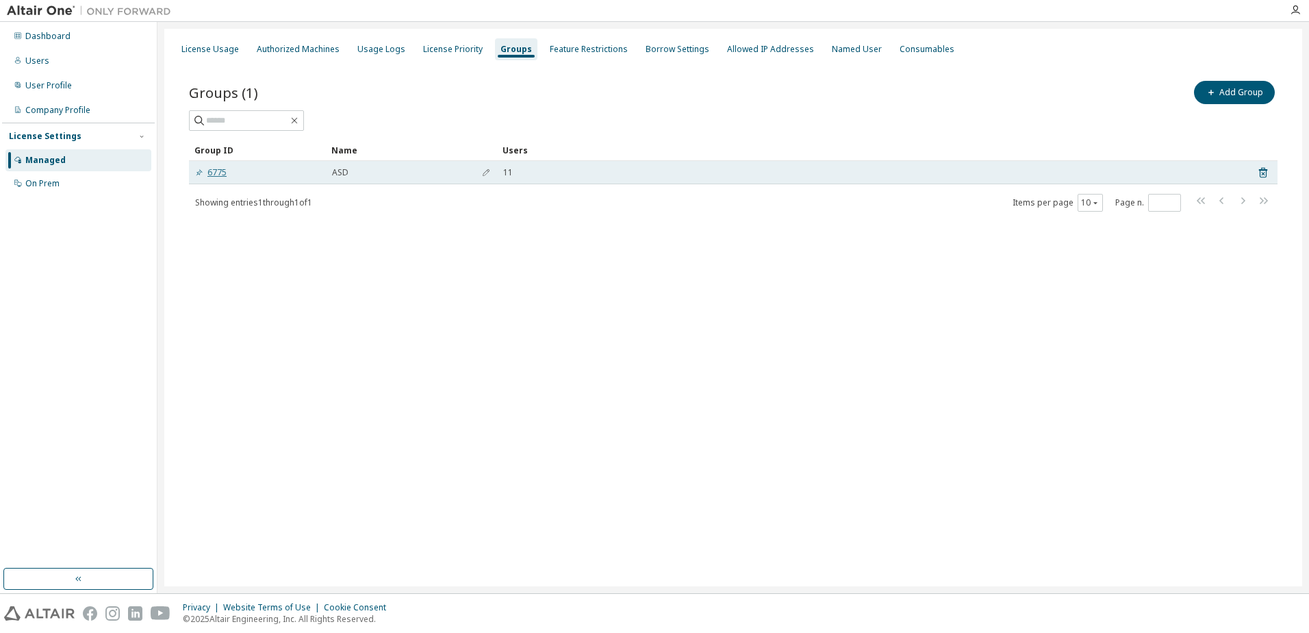
click at [217, 173] on link "6775" at bounding box center [210, 172] width 31 height 11
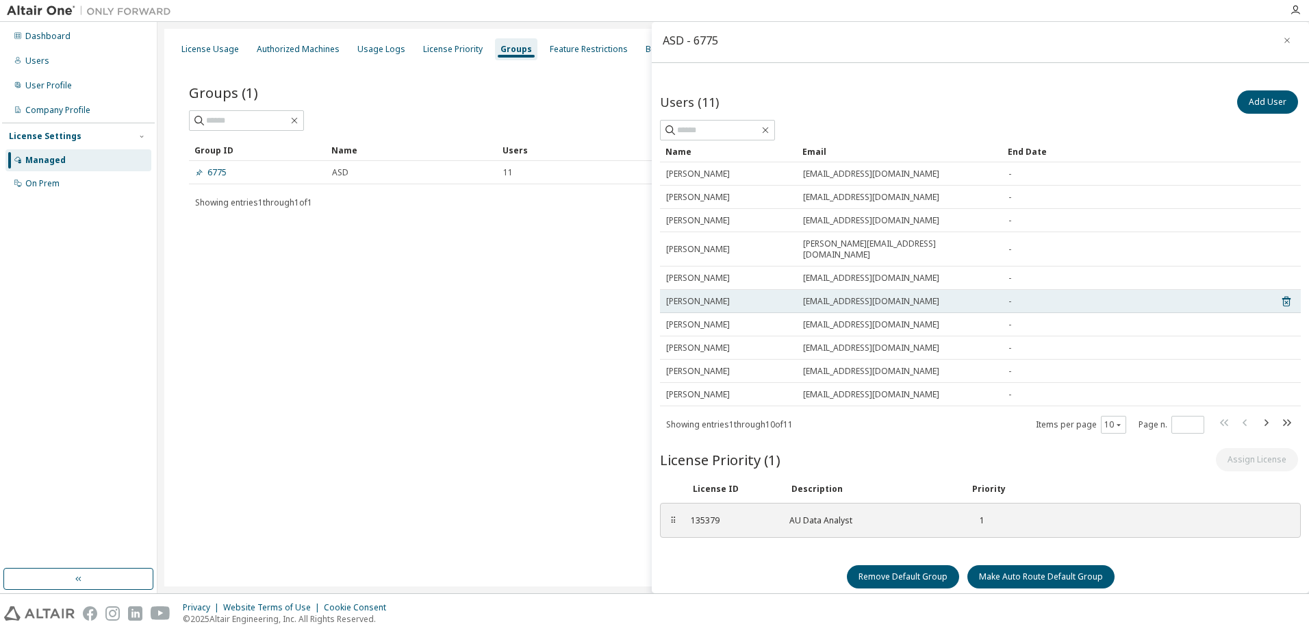
scroll to position [4, 0]
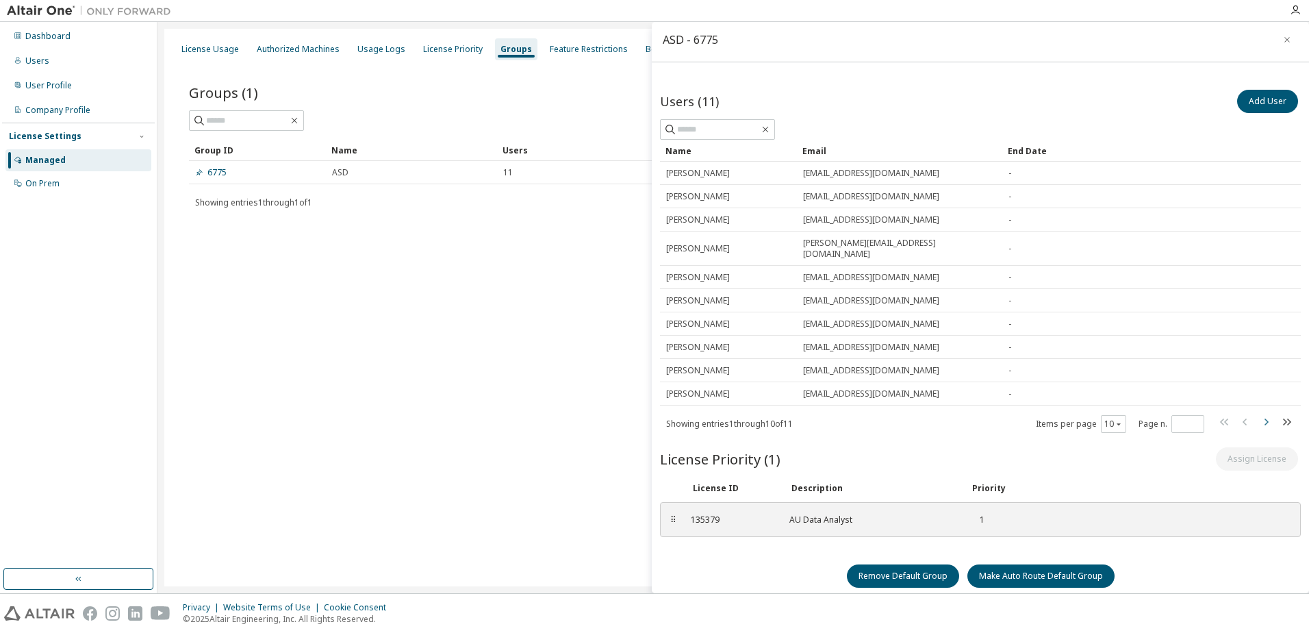
click at [1258, 414] on icon "button" at bounding box center [1266, 422] width 16 height 16
type input "*"
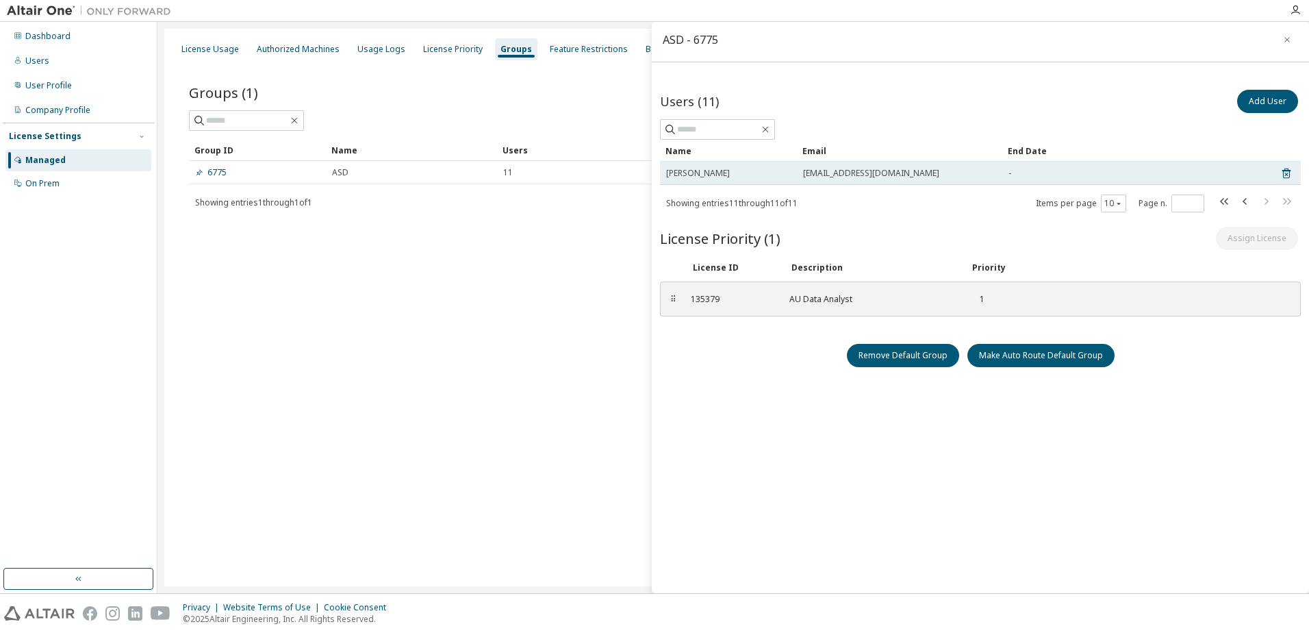
click at [712, 166] on td "[PERSON_NAME]" at bounding box center [728, 173] width 137 height 23
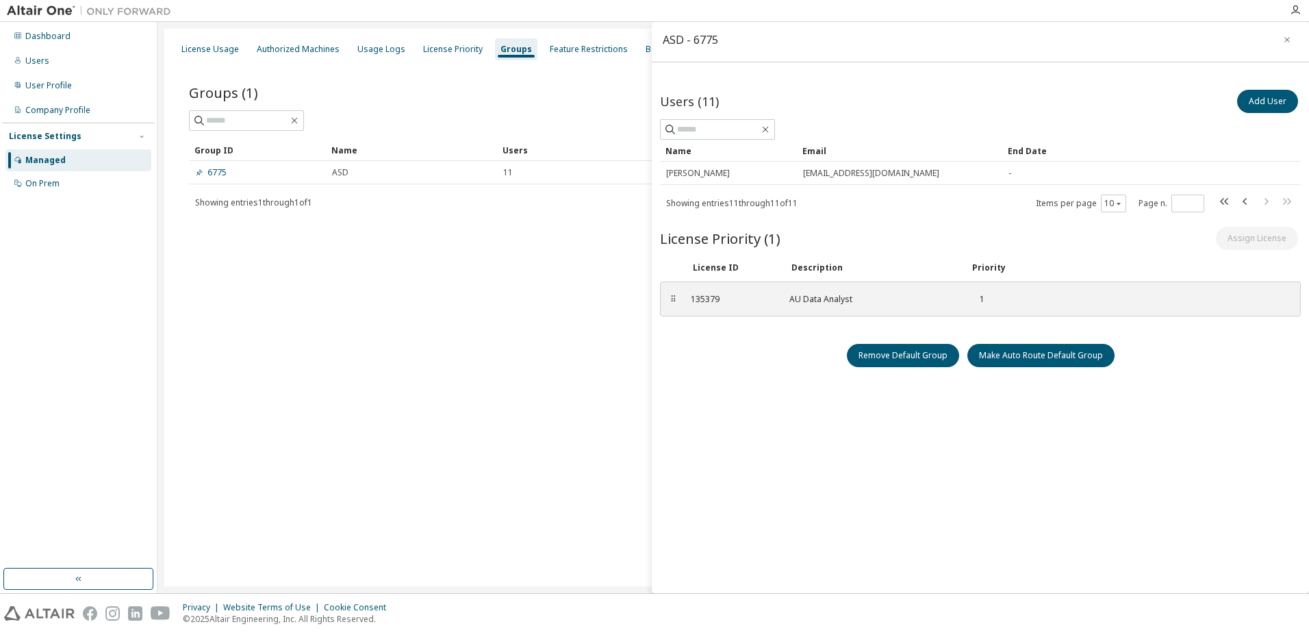
click at [537, 247] on div "Groups (1) Add Group Clear Load Save Save As Field Operator Value Select filter…" at bounding box center [733, 155] width 1121 height 186
click at [1284, 41] on icon "button" at bounding box center [1286, 39] width 5 height 5
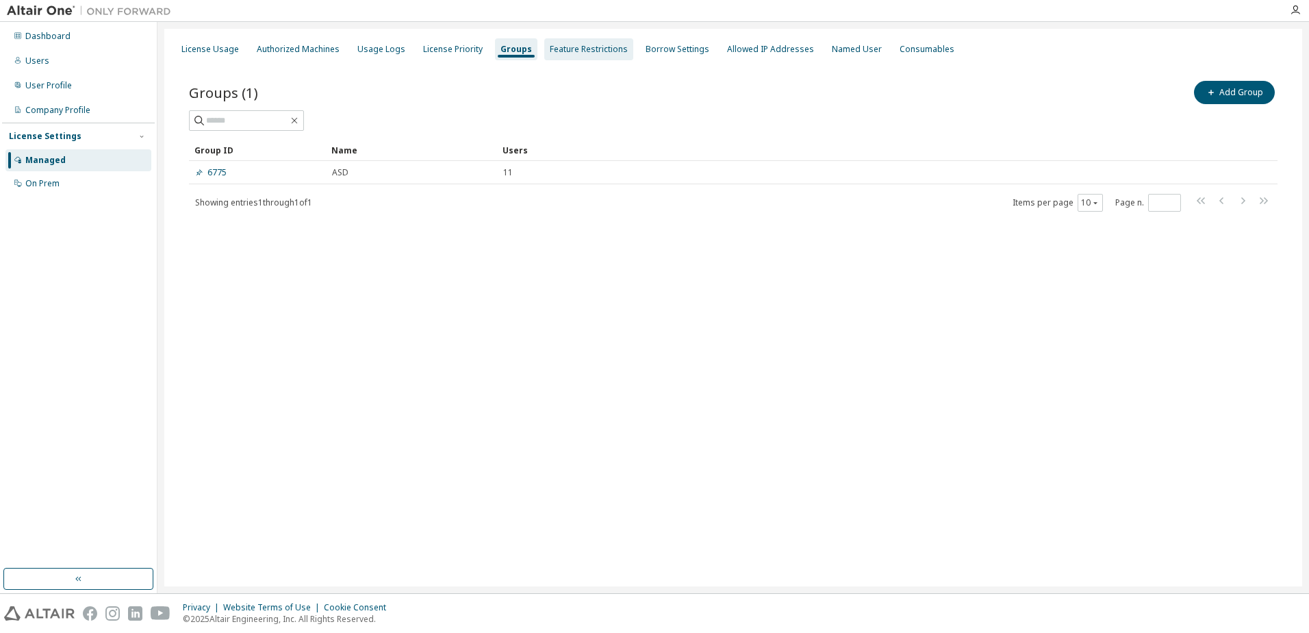
click at [617, 54] on div "Feature Restrictions" at bounding box center [588, 49] width 89 height 22
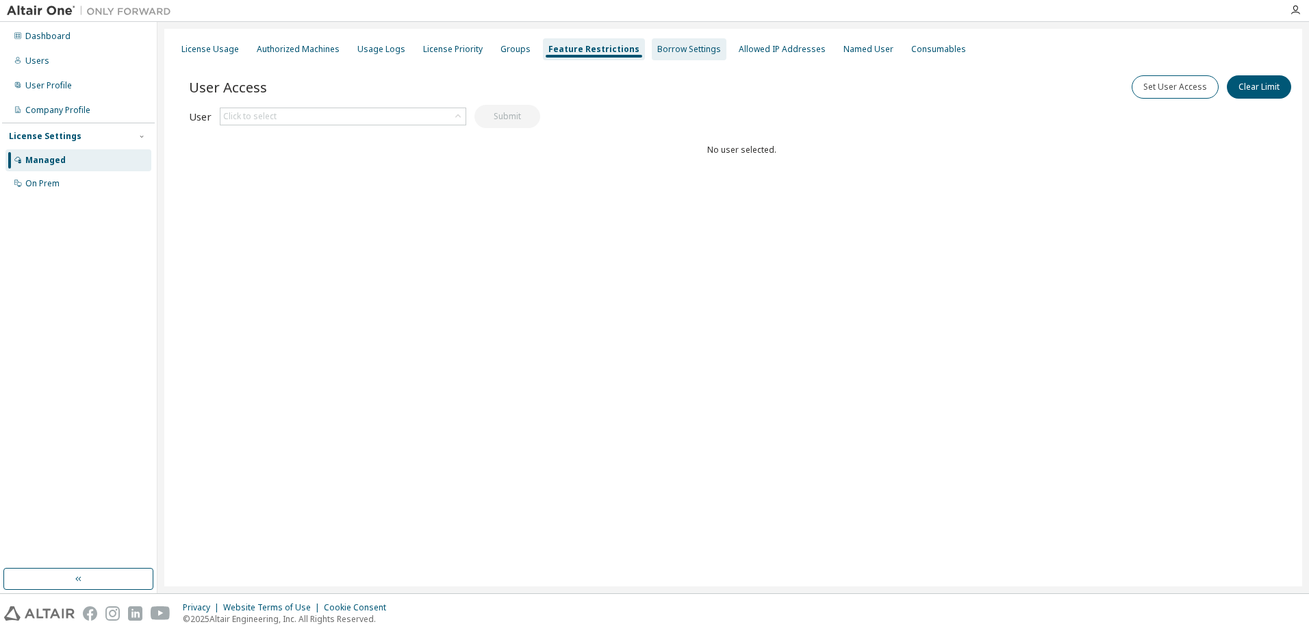
click at [664, 50] on div "Borrow Settings" at bounding box center [689, 49] width 64 height 11
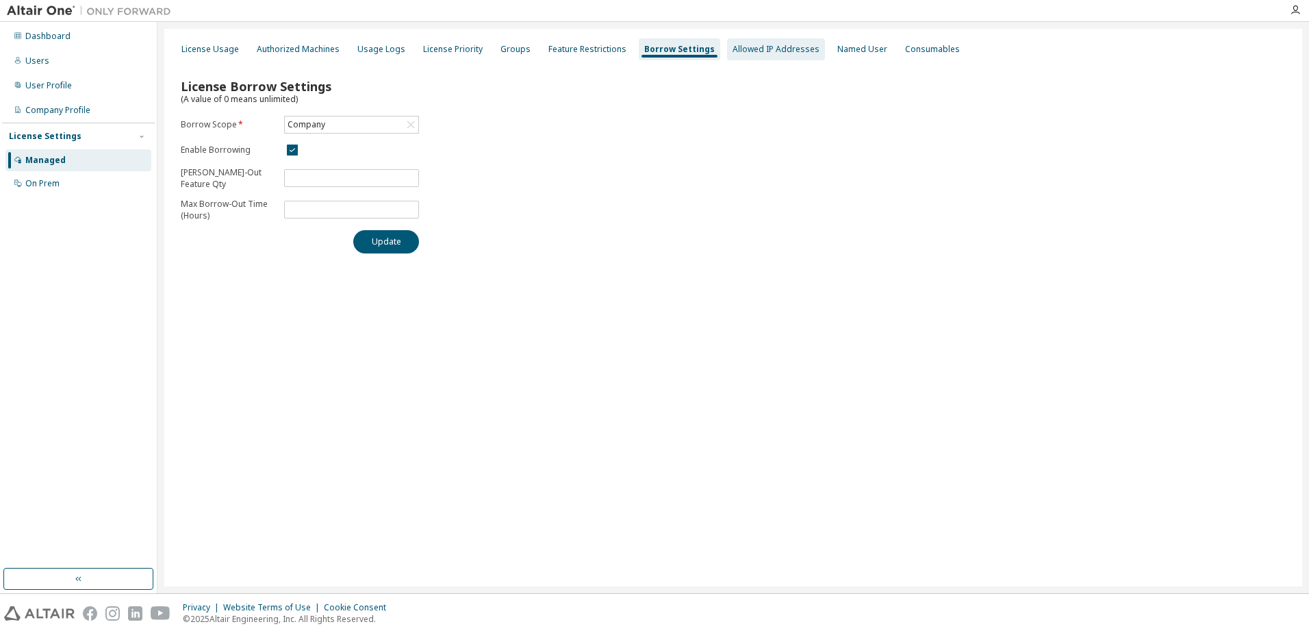
click at [735, 51] on div "Allowed IP Addresses" at bounding box center [776, 49] width 87 height 11
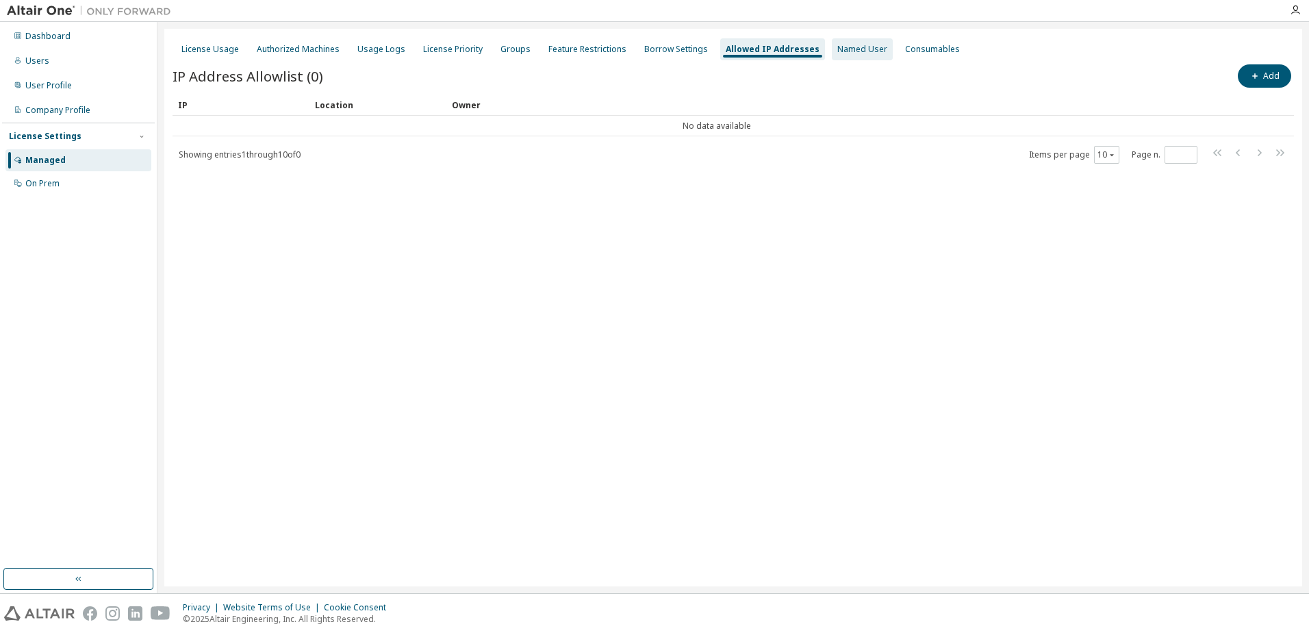
click at [832, 48] on div "Named User" at bounding box center [862, 49] width 61 height 22
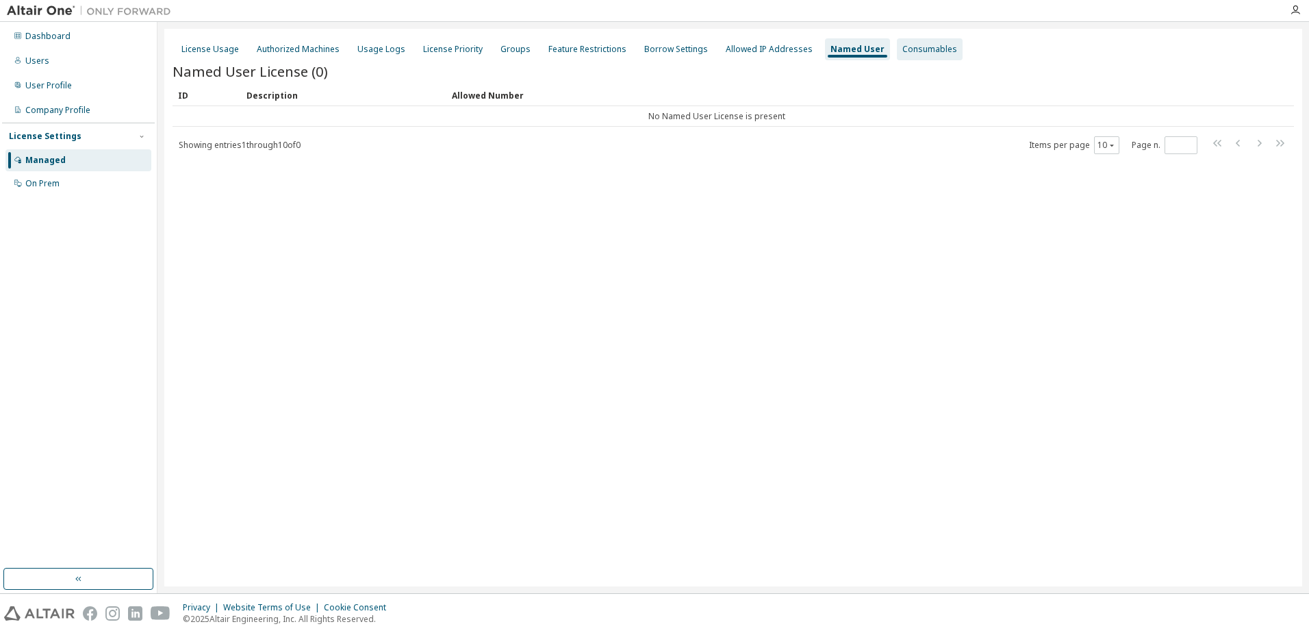
click at [906, 49] on div "Consumables" at bounding box center [929, 49] width 55 height 11
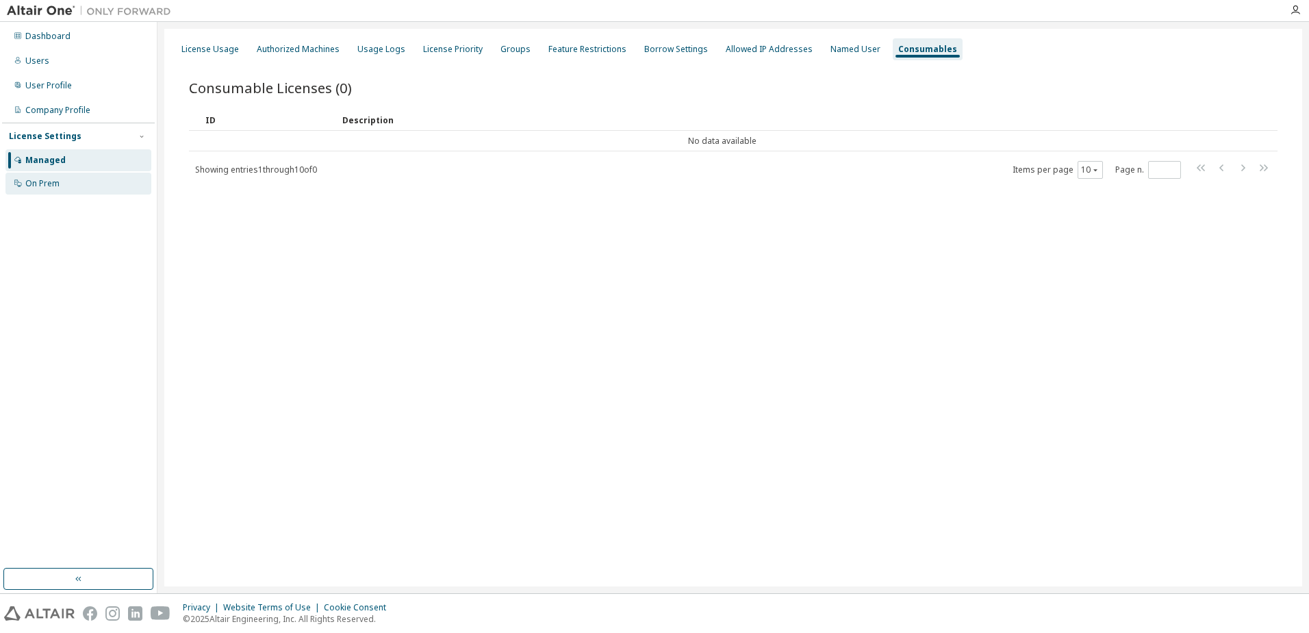
click at [79, 178] on div "On Prem" at bounding box center [78, 184] width 146 height 22
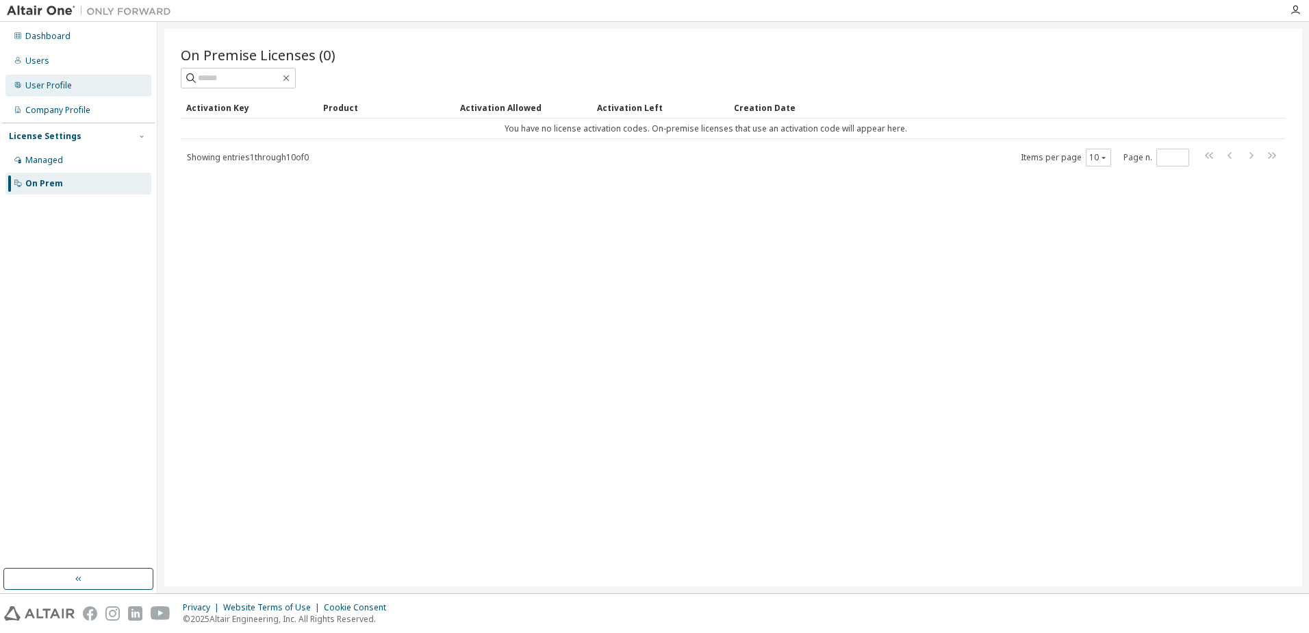
click at [79, 86] on div "User Profile" at bounding box center [78, 86] width 146 height 22
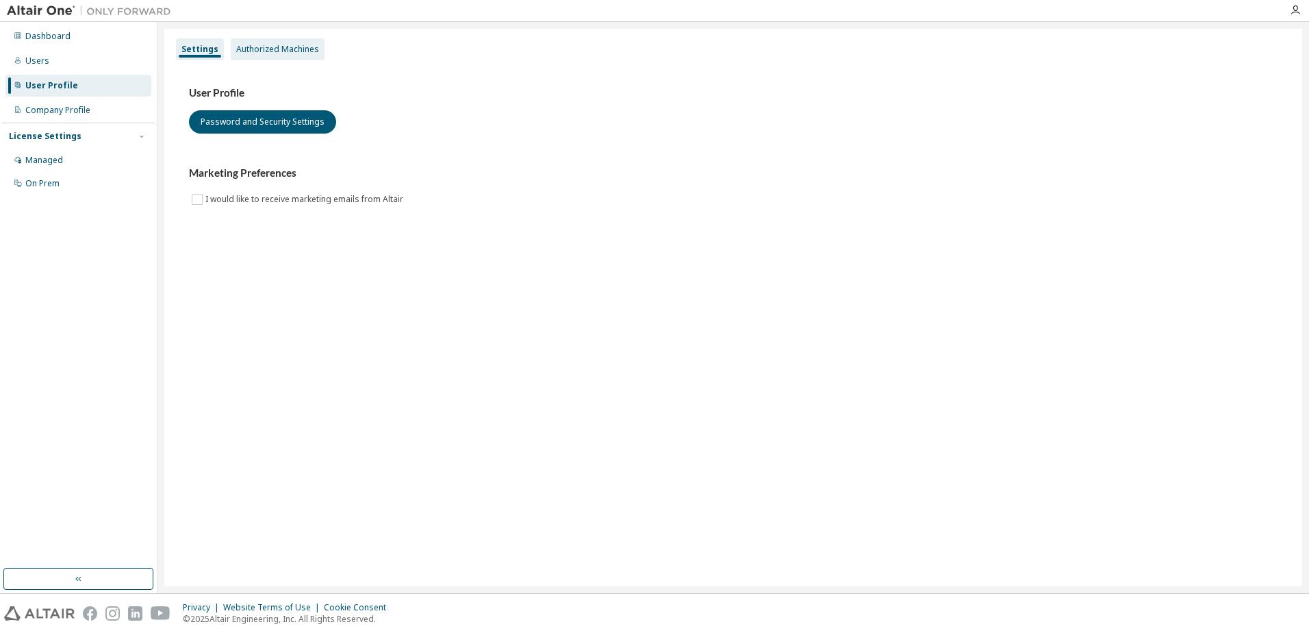
click at [251, 49] on div "Authorized Machines" at bounding box center [277, 49] width 83 height 11
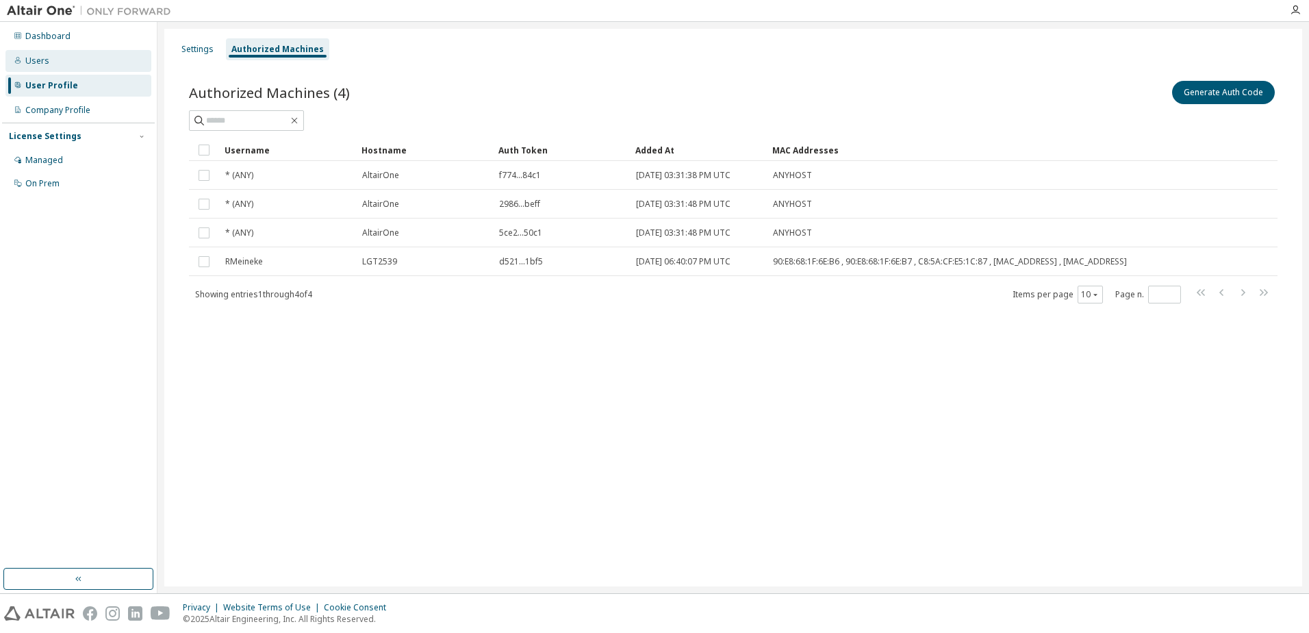
click at [92, 65] on div "Users" at bounding box center [78, 61] width 146 height 22
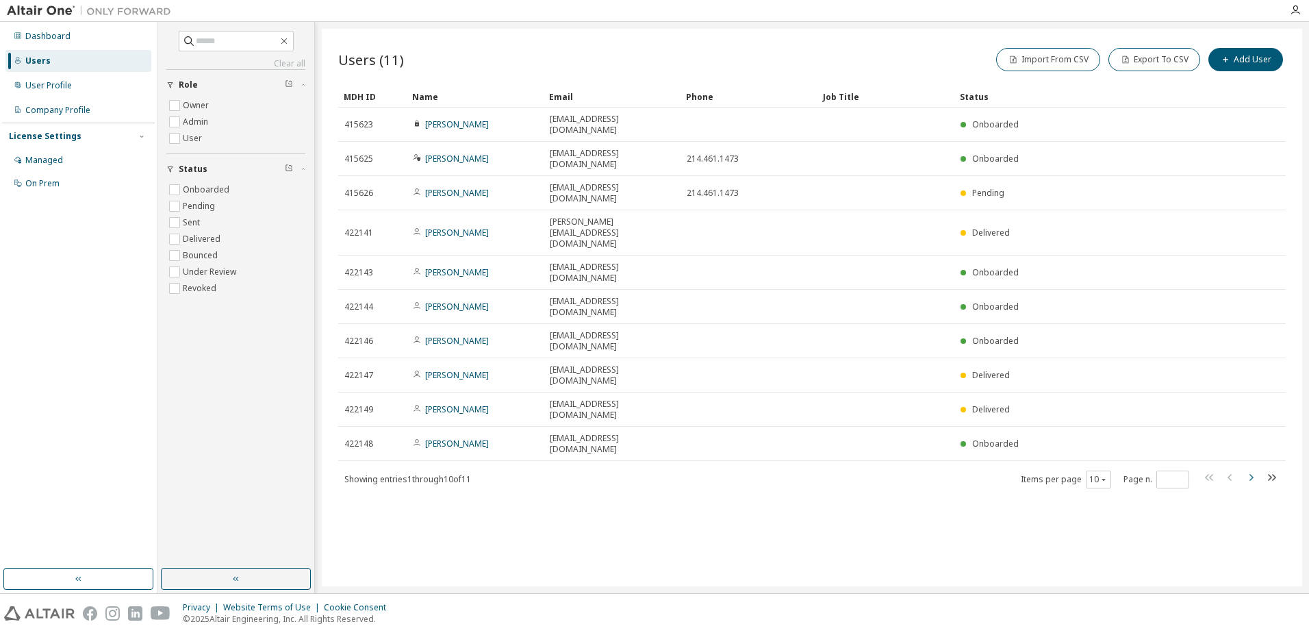
click at [1252, 474] on icon "button" at bounding box center [1251, 477] width 4 height 7
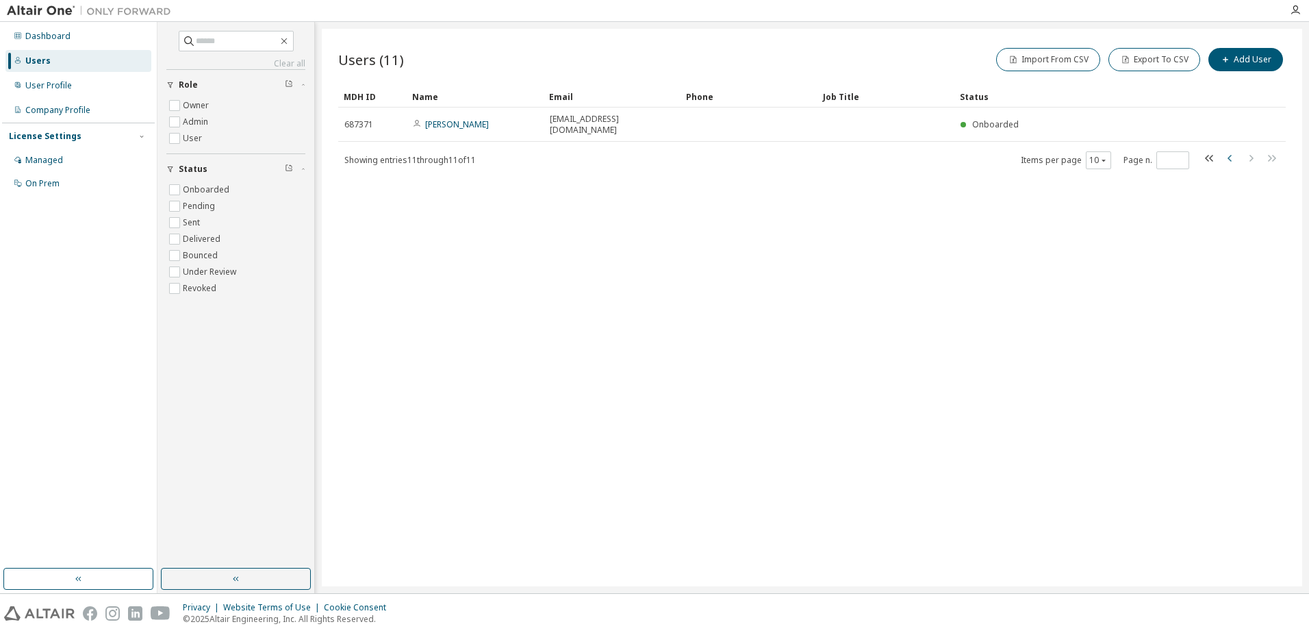
click at [1224, 150] on icon "button" at bounding box center [1230, 158] width 16 height 16
type input "*"
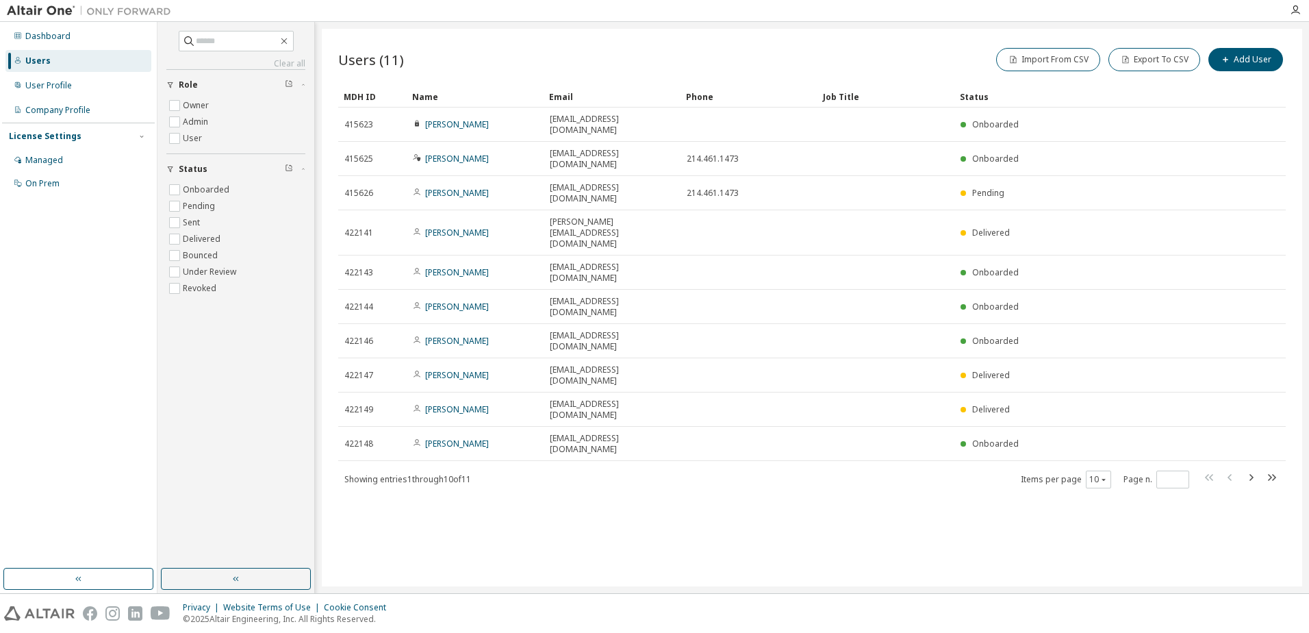
click at [75, 138] on div "License Settings" at bounding box center [78, 136] width 139 height 12
drag, startPoint x: 77, startPoint y: 136, endPoint x: 76, endPoint y: 142, distance: 6.9
click at [77, 135] on div "License Settings" at bounding box center [78, 136] width 139 height 12
click at [74, 153] on div "Managed" at bounding box center [78, 160] width 146 height 22
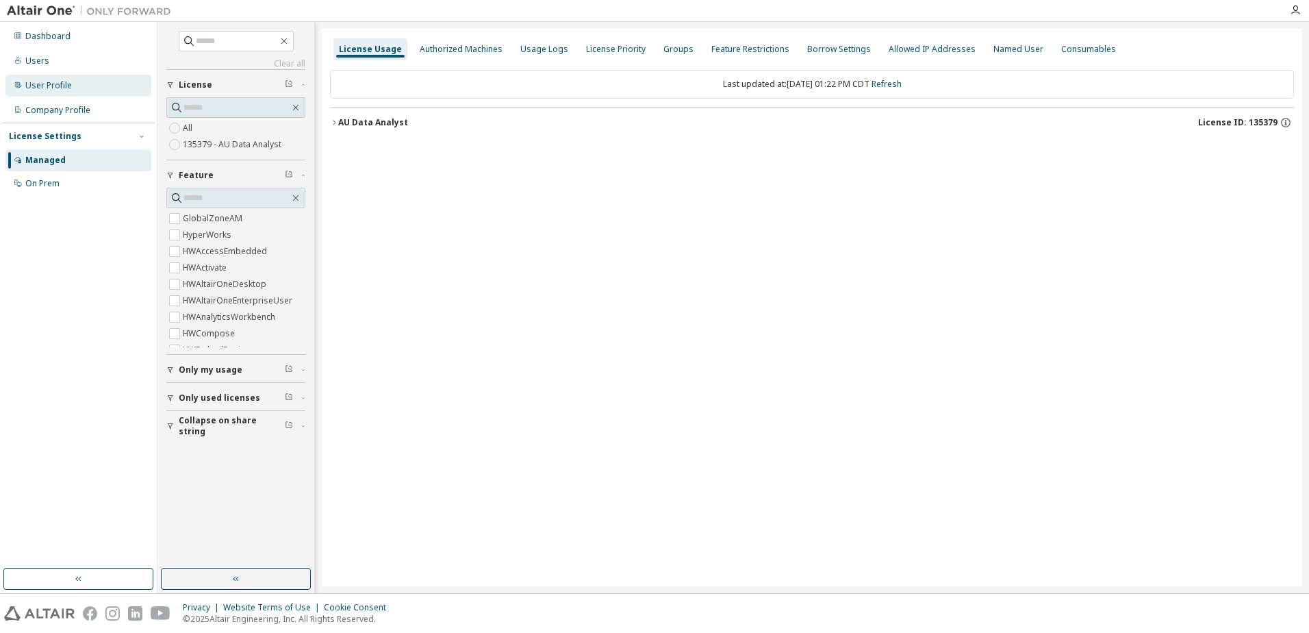
click at [68, 92] on div "User Profile" at bounding box center [78, 86] width 146 height 22
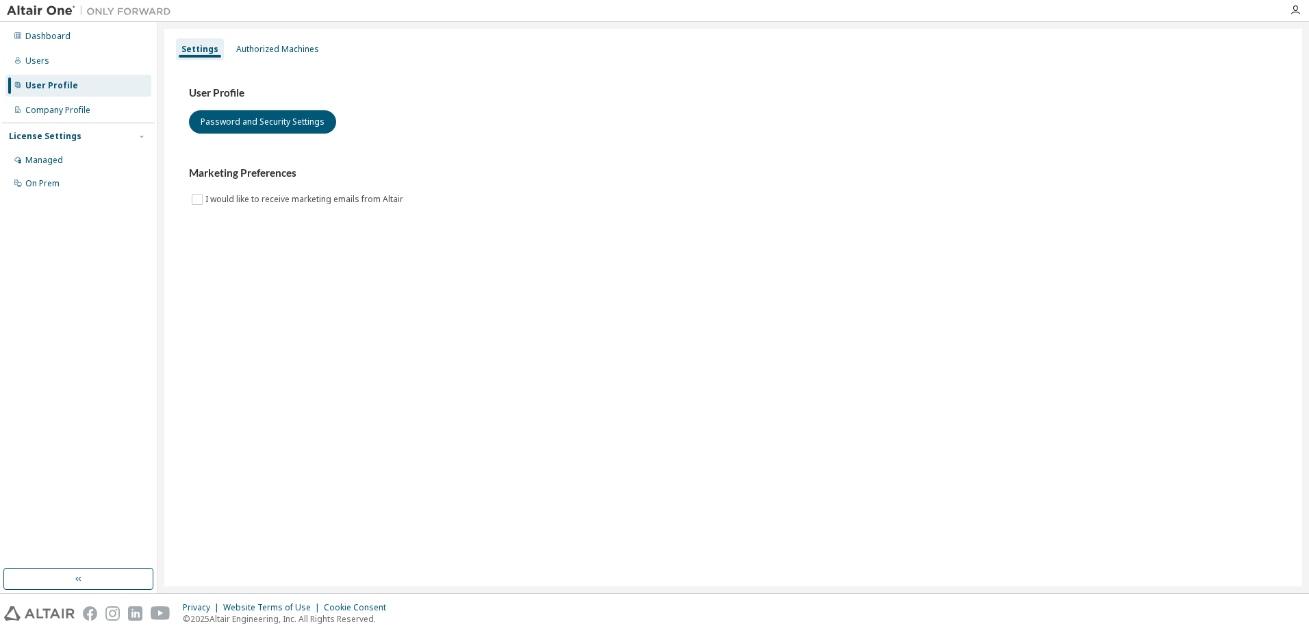
click at [268, 64] on div "User Profile Password and Security Settings Marketing Preferences I would like …" at bounding box center [733, 155] width 1121 height 187
click at [271, 50] on div "Authorized Machines" at bounding box center [277, 49] width 83 height 11
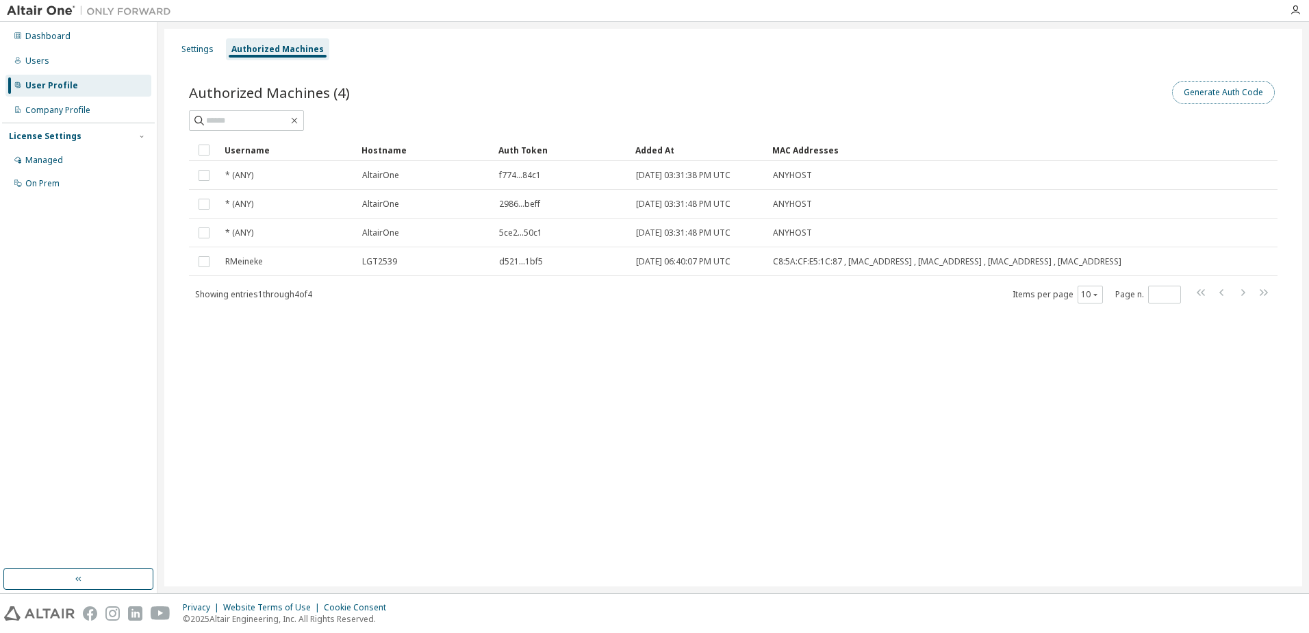
click at [1240, 97] on button "Generate Auth Code" at bounding box center [1223, 92] width 103 height 23
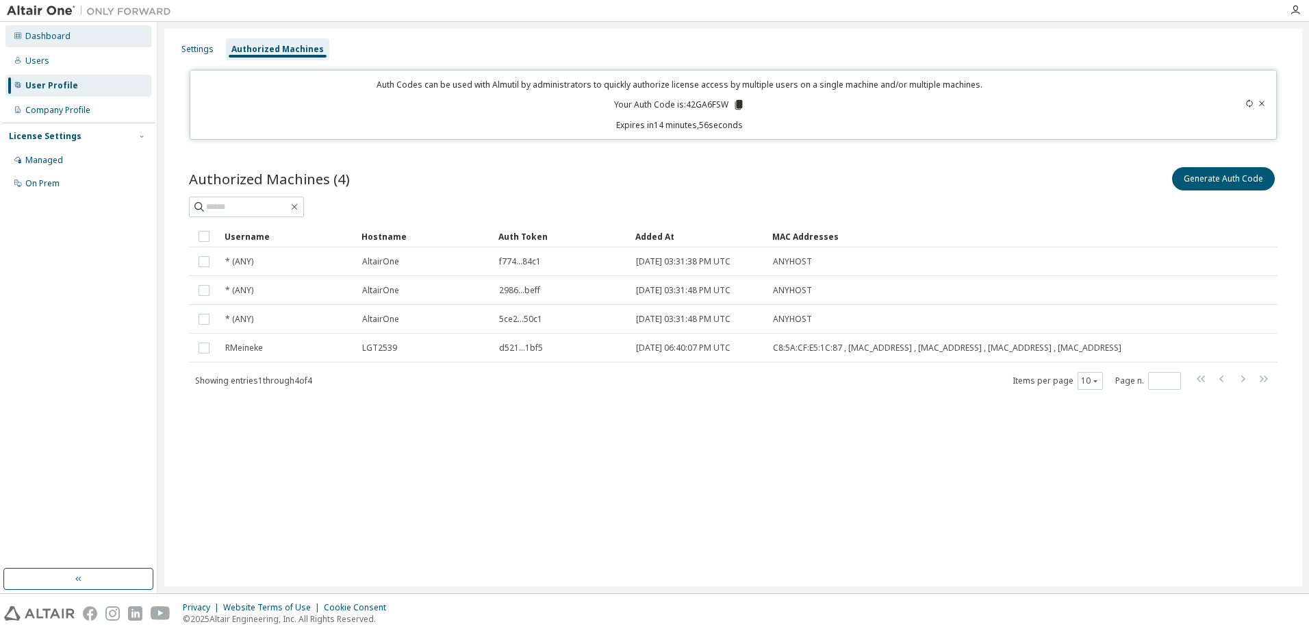
click at [78, 40] on div "Dashboard" at bounding box center [78, 36] width 146 height 22
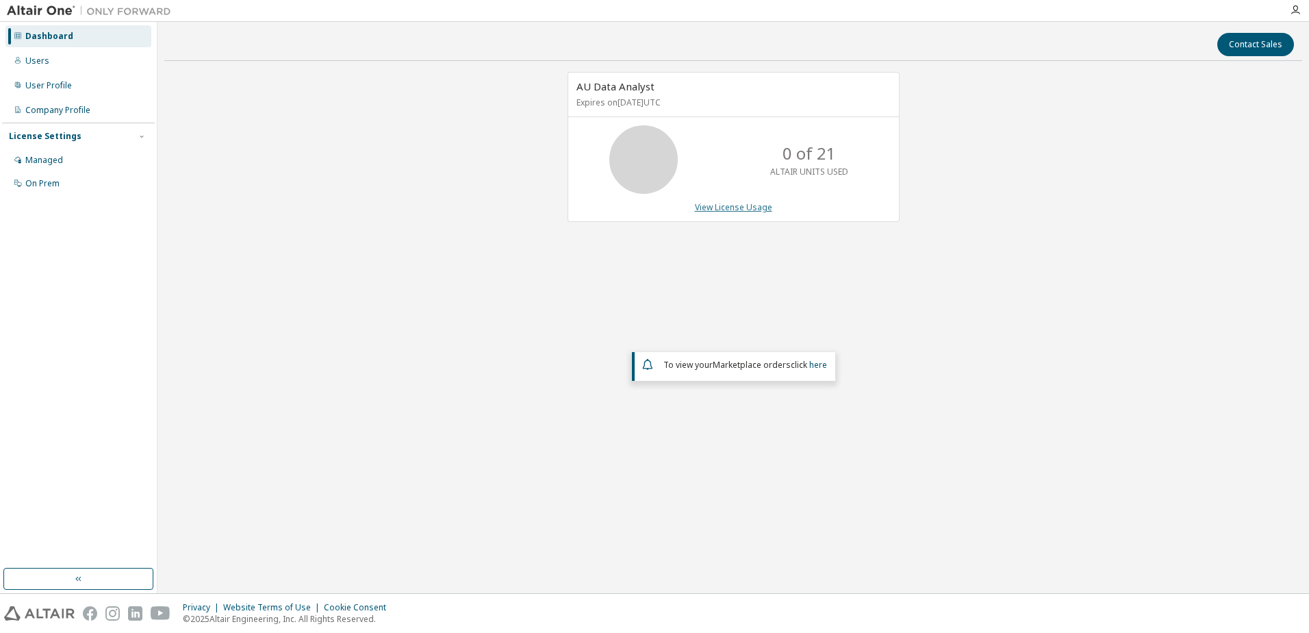
click at [739, 206] on link "View License Usage" at bounding box center [733, 207] width 77 height 12
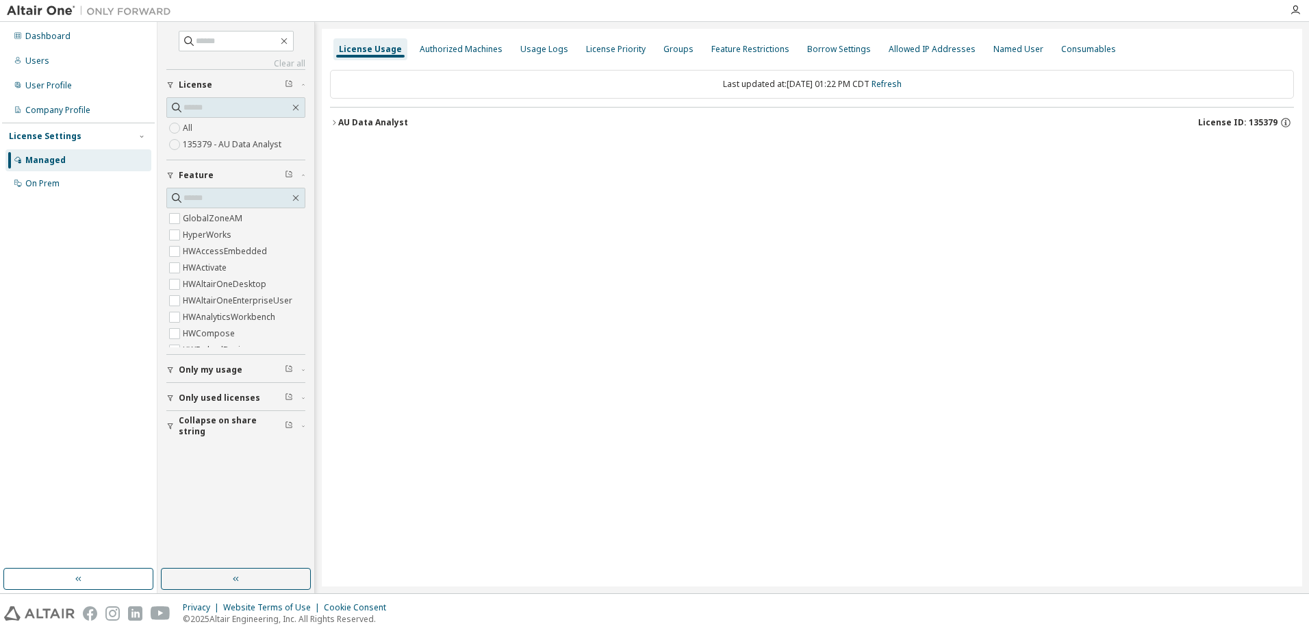
click at [809, 53] on div "Borrow Settings" at bounding box center [839, 49] width 64 height 11
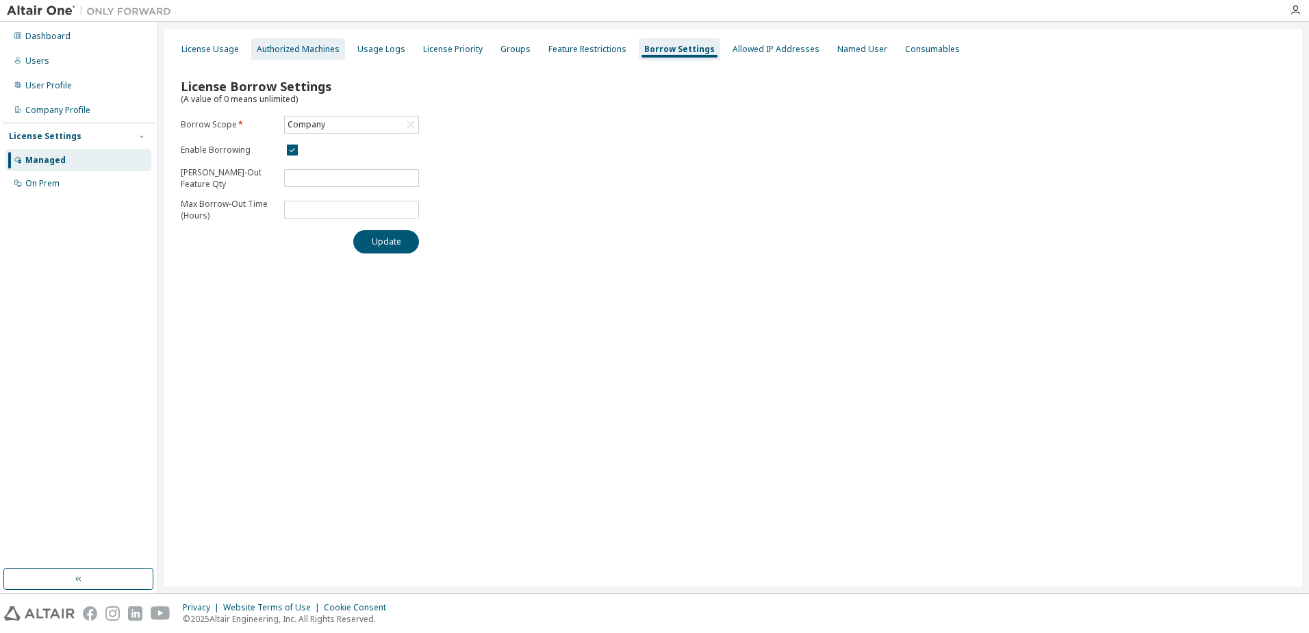
click at [300, 50] on div "Authorized Machines" at bounding box center [298, 49] width 83 height 11
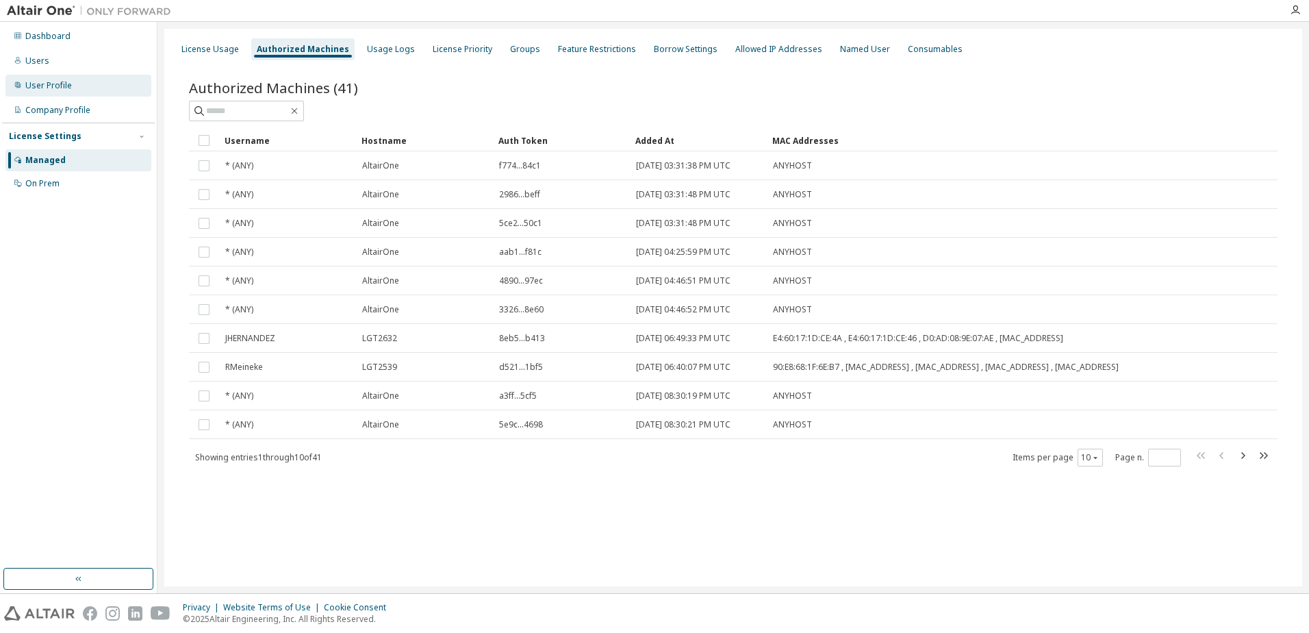
click at [67, 85] on div "User Profile" at bounding box center [48, 85] width 47 height 11
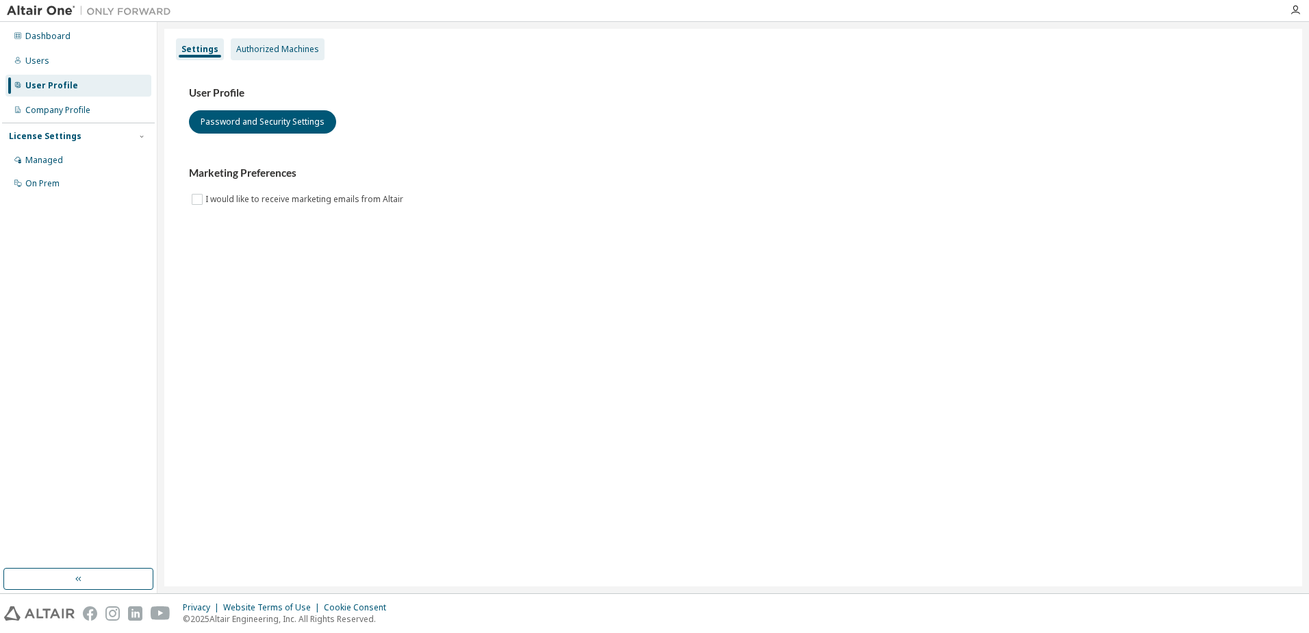
click at [292, 48] on div "Authorized Machines" at bounding box center [277, 49] width 83 height 11
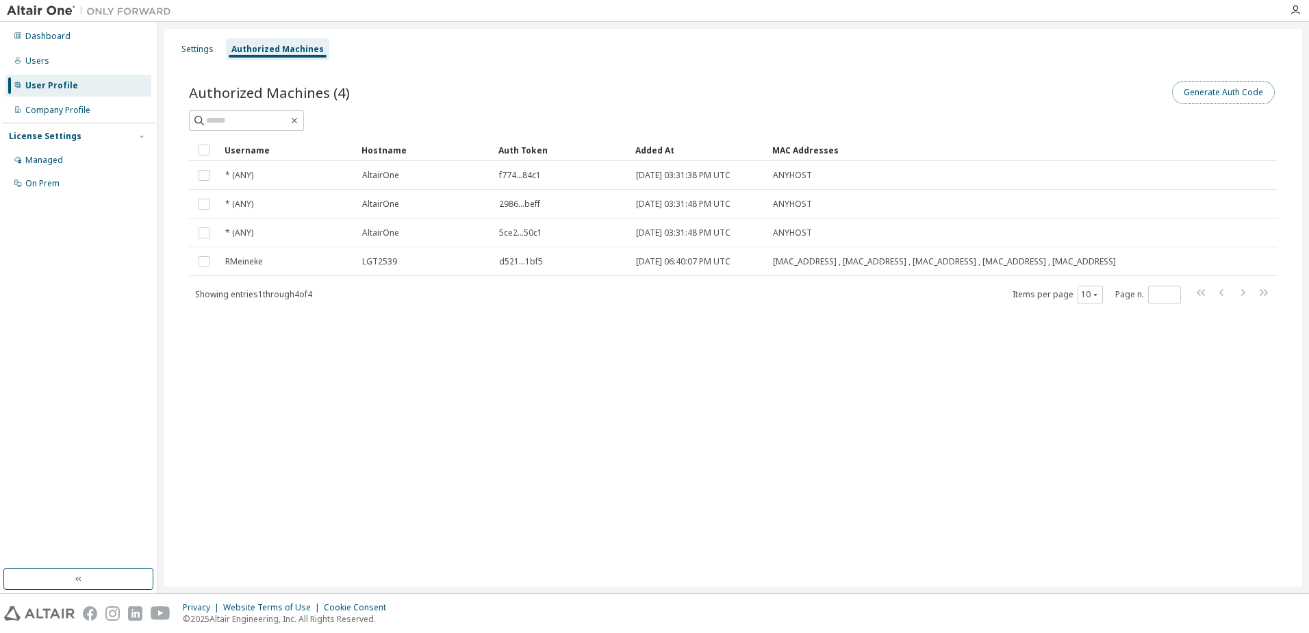
click at [1224, 94] on button "Generate Auth Code" at bounding box center [1223, 92] width 103 height 23
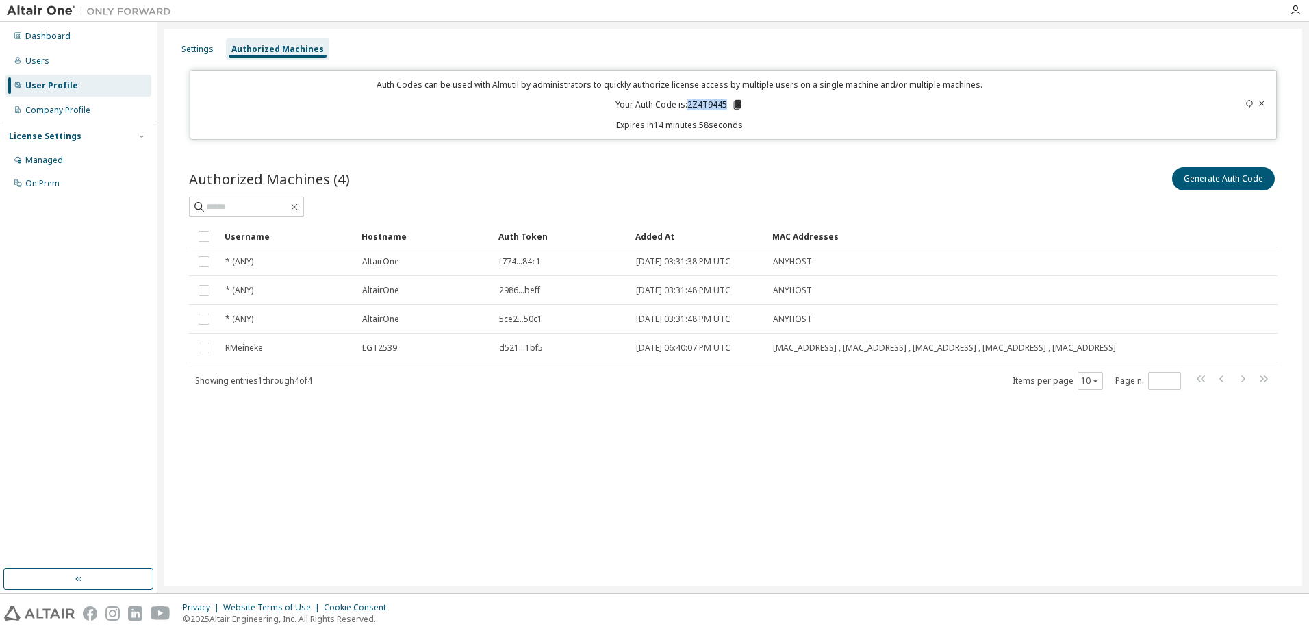
drag, startPoint x: 726, startPoint y: 105, endPoint x: 690, endPoint y: 105, distance: 36.3
click at [690, 105] on p "Your Auth Code is: 2Z4T9445" at bounding box center [679, 105] width 128 height 12
copy p "2Z4T9445"
